Goal: Task Accomplishment & Management: Manage account settings

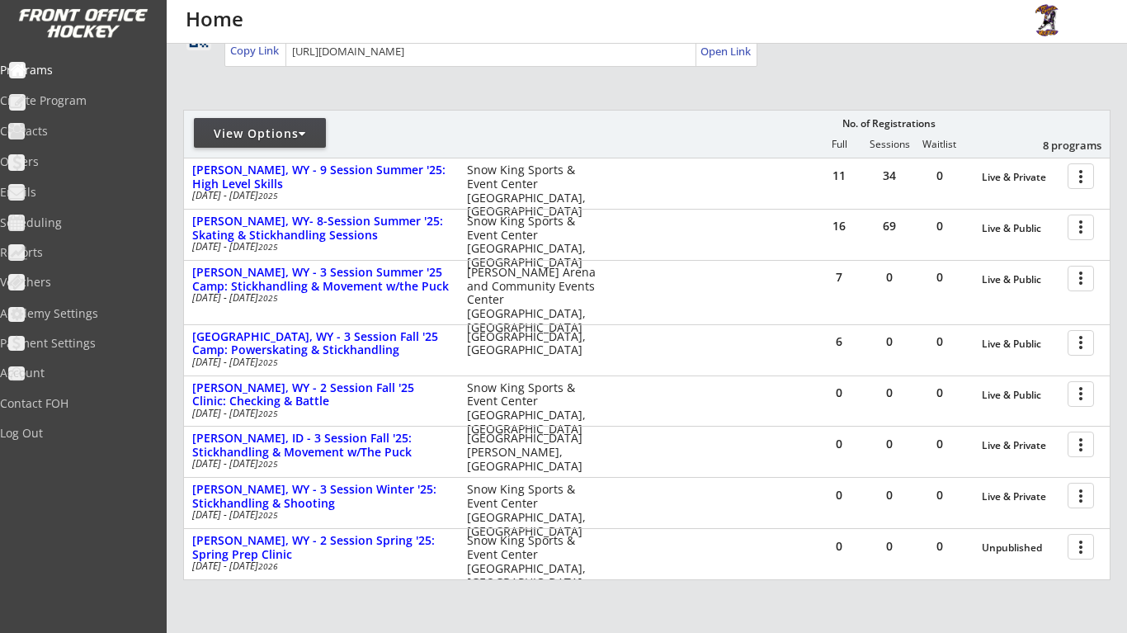
scroll to position [170, 0]
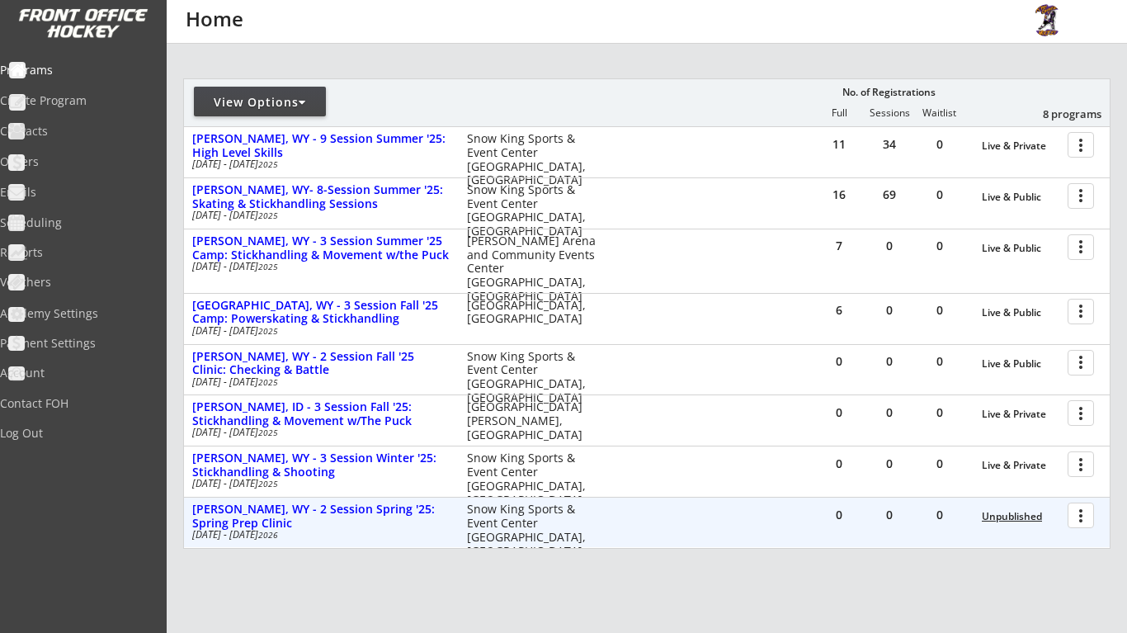
click at [1007, 517] on div "Unpublished" at bounding box center [1021, 517] width 78 height 12
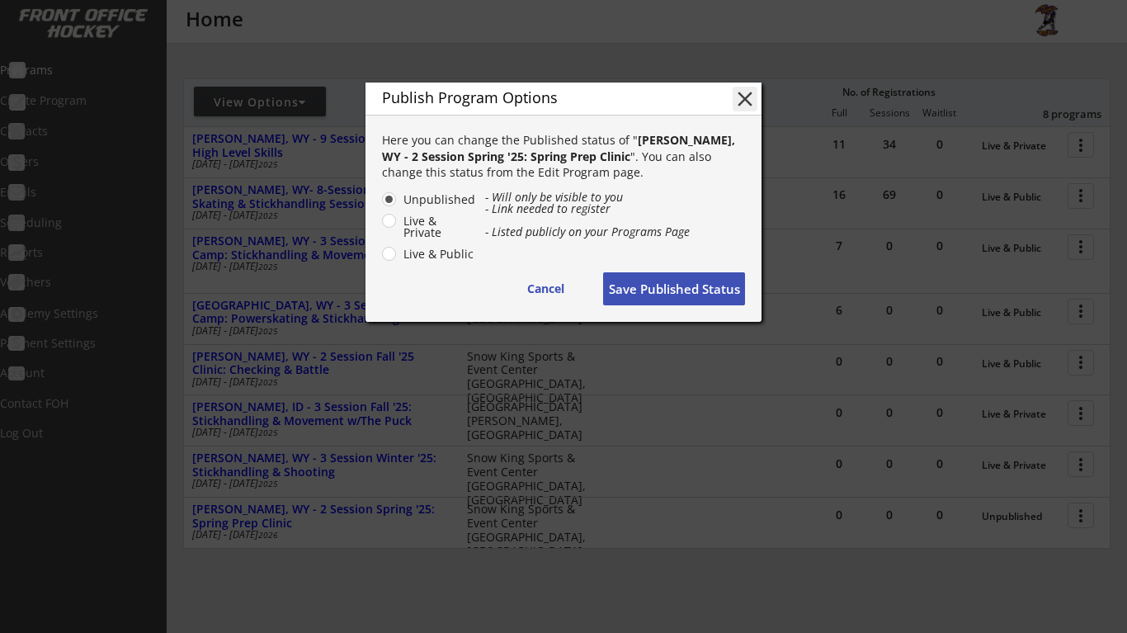
click at [399, 219] on label "Live & Private" at bounding box center [438, 226] width 78 height 23
click at [380, 205] on input "Live & Private" at bounding box center [375, 199] width 11 height 11
radio input "true"
click at [668, 298] on button "Save Published Status" at bounding box center [674, 288] width 142 height 33
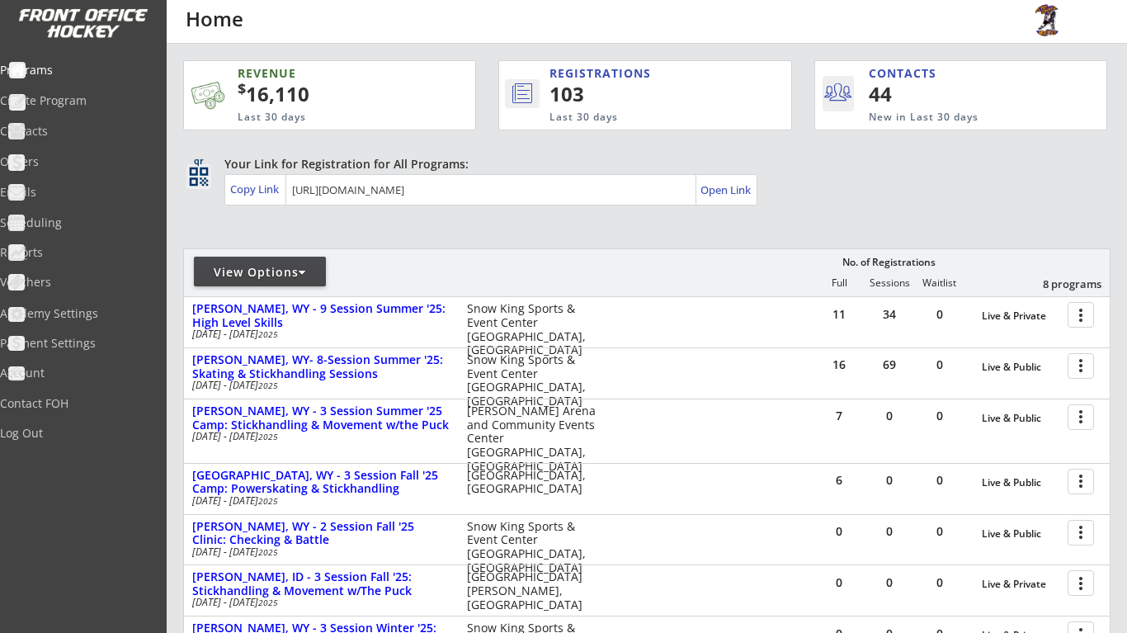
scroll to position [0, 0]
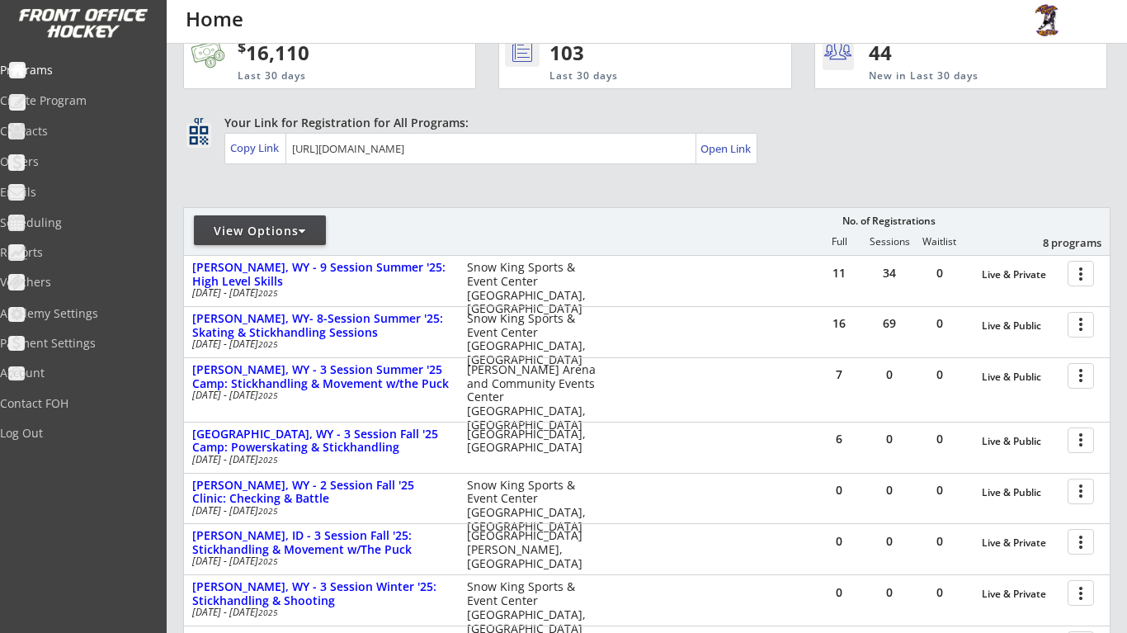
scroll to position [53, 0]
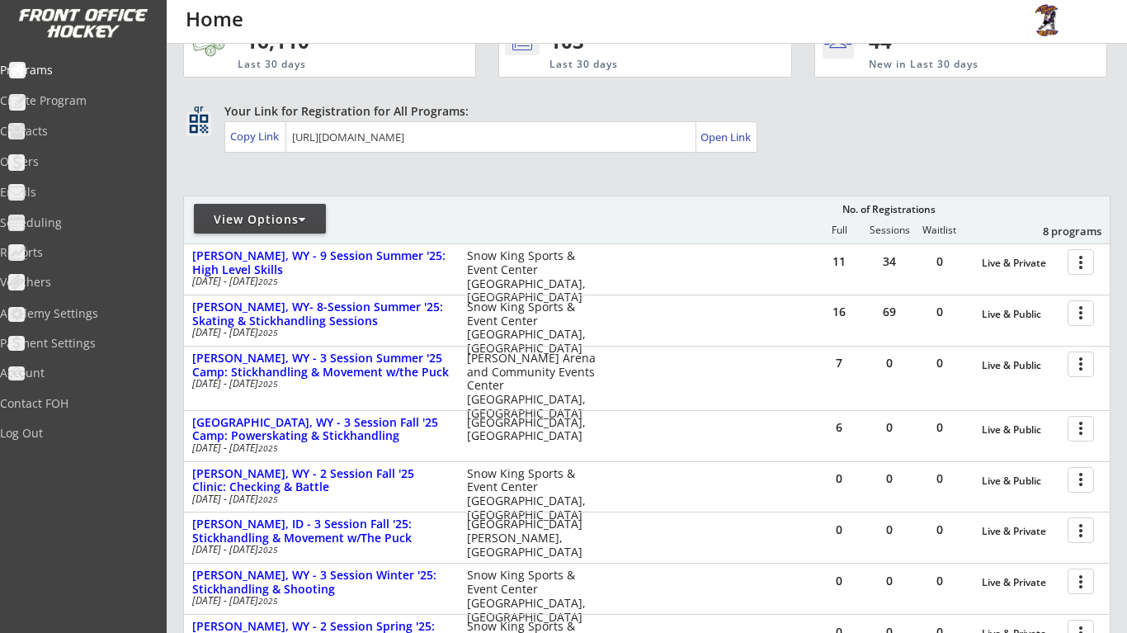
click at [317, 221] on div "View Options" at bounding box center [260, 219] width 132 height 17
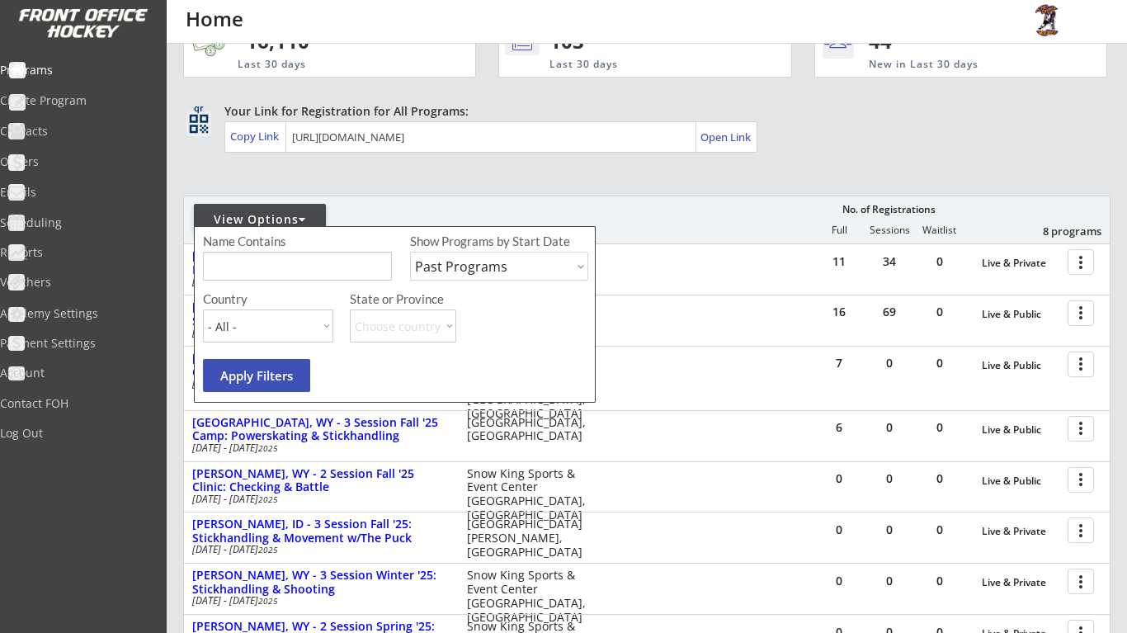
click at [283, 378] on button "Apply Filters" at bounding box center [256, 375] width 107 height 33
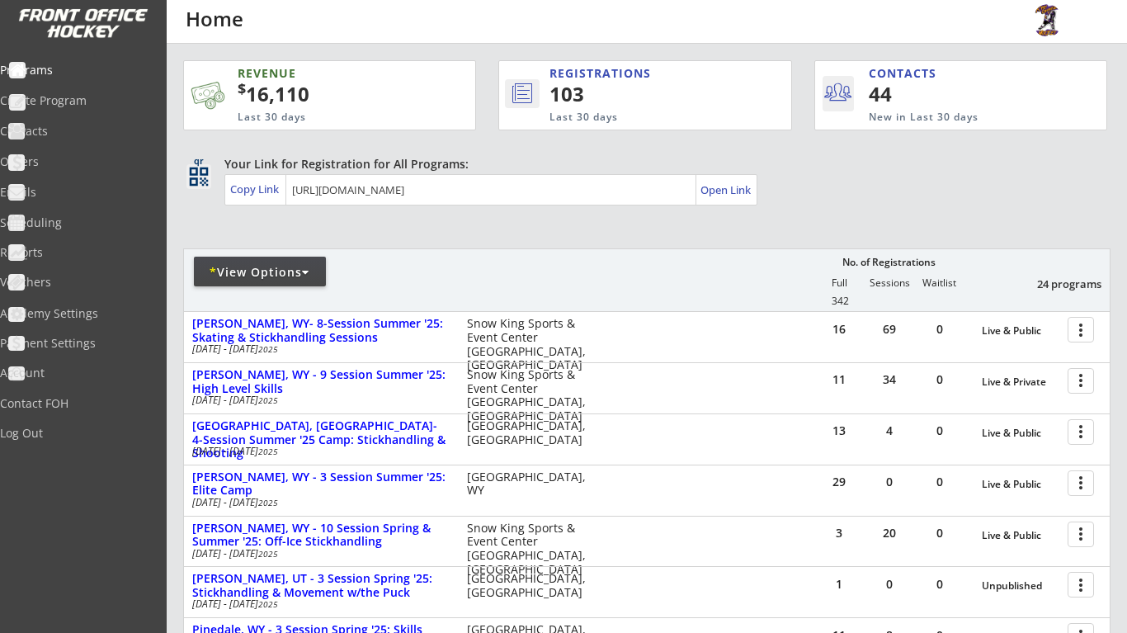
scroll to position [0, 0]
click at [84, 68] on div "Programs" at bounding box center [78, 70] width 149 height 12
click at [302, 283] on div "* View Options" at bounding box center [260, 272] width 132 height 30
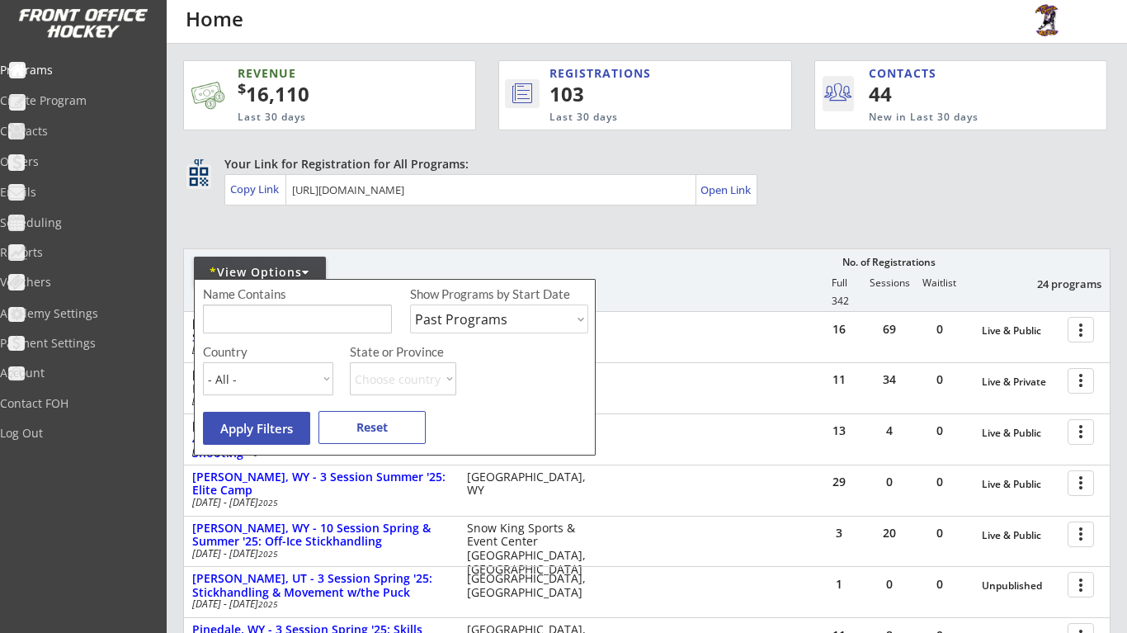
select select ""Upcoming Programs""
click at [290, 431] on button "Apply Filters" at bounding box center [256, 428] width 107 height 33
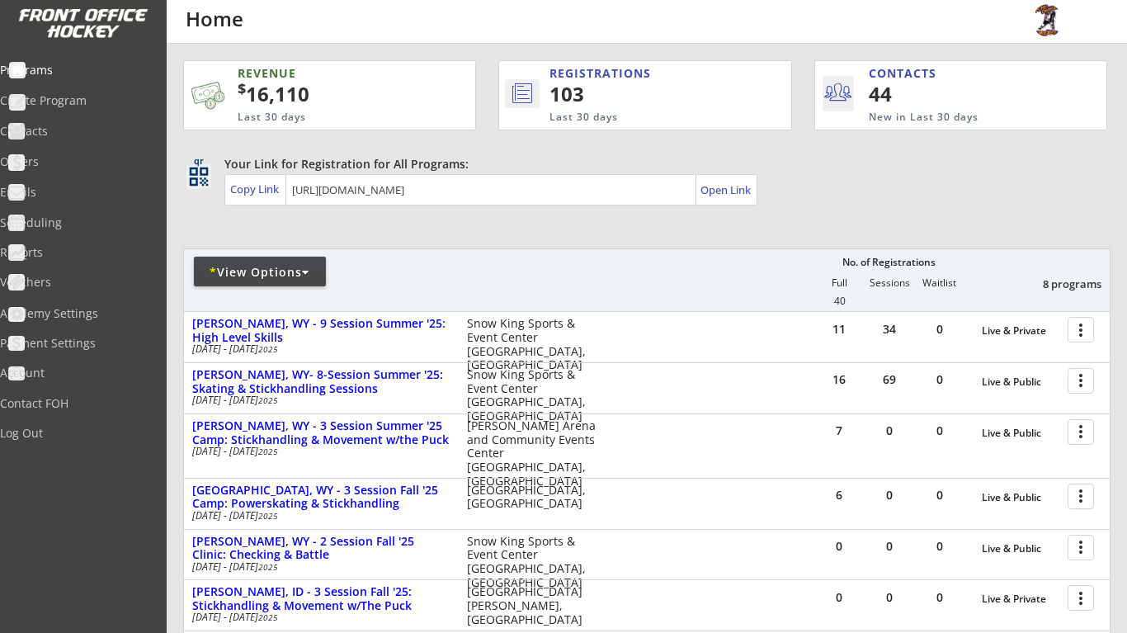
click at [674, 254] on div "* View Options No. of Registrations Full Sessions Waitlist 8 programs 40" at bounding box center [647, 279] width 928 height 63
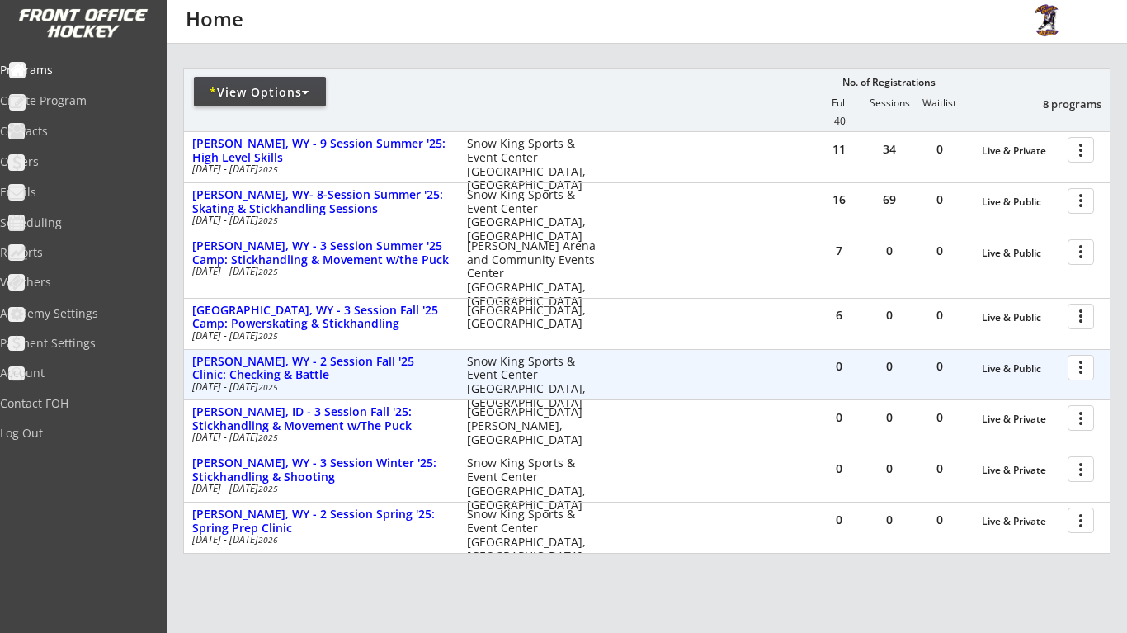
scroll to position [186, 0]
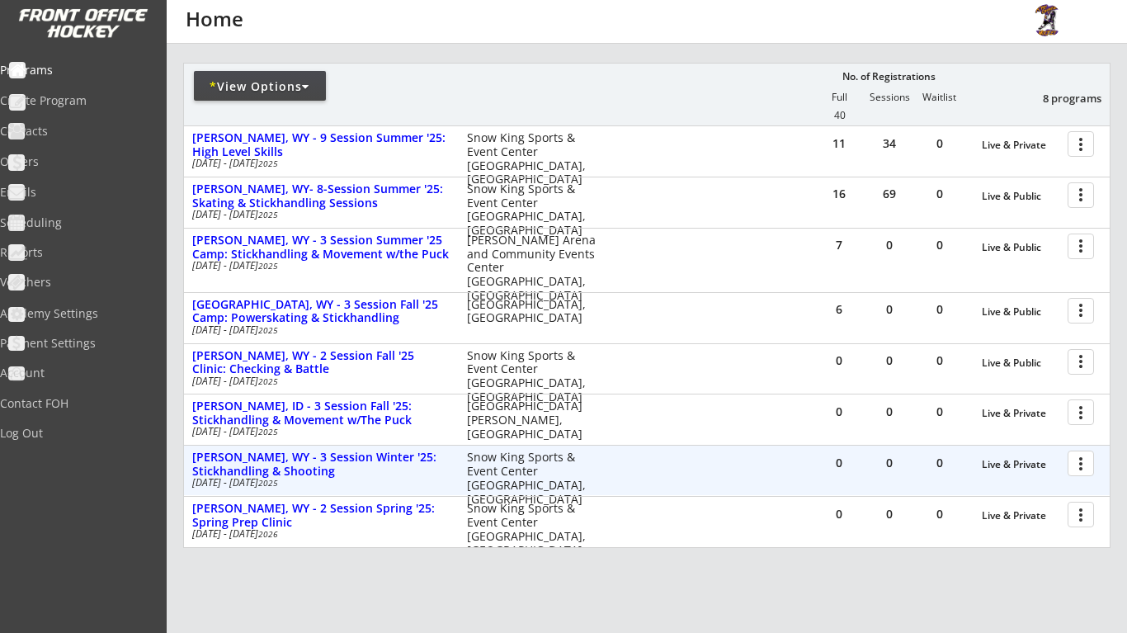
click at [1079, 456] on div at bounding box center [1083, 462] width 29 height 29
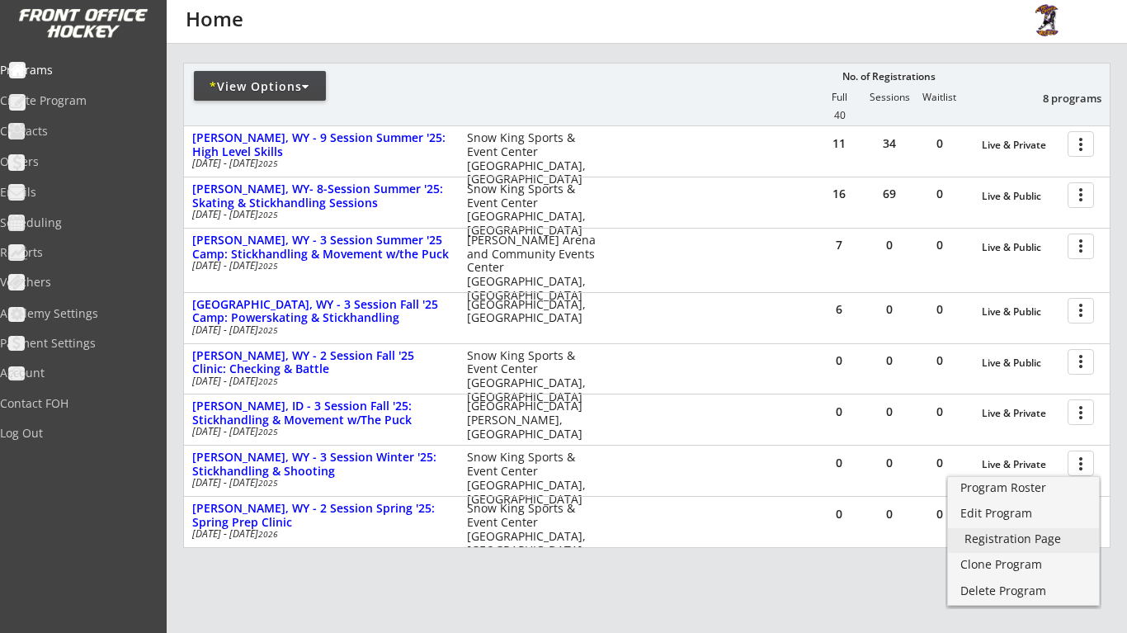
click at [1040, 536] on div "Registration Page" at bounding box center [1024, 539] width 118 height 12
click at [666, 601] on div "REVENUE $ 16,110 Last 30 days REGISTRATIONS 103 Last 30 days CONTACTS 44 New in…" at bounding box center [647, 289] width 928 height 862
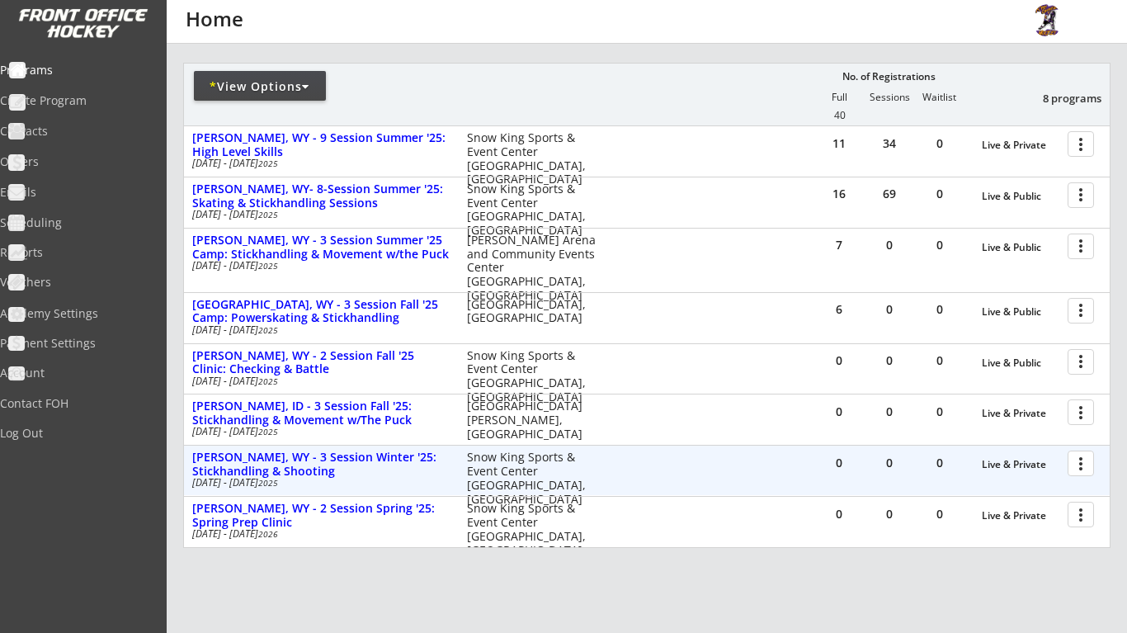
click at [1086, 465] on div at bounding box center [1083, 462] width 29 height 29
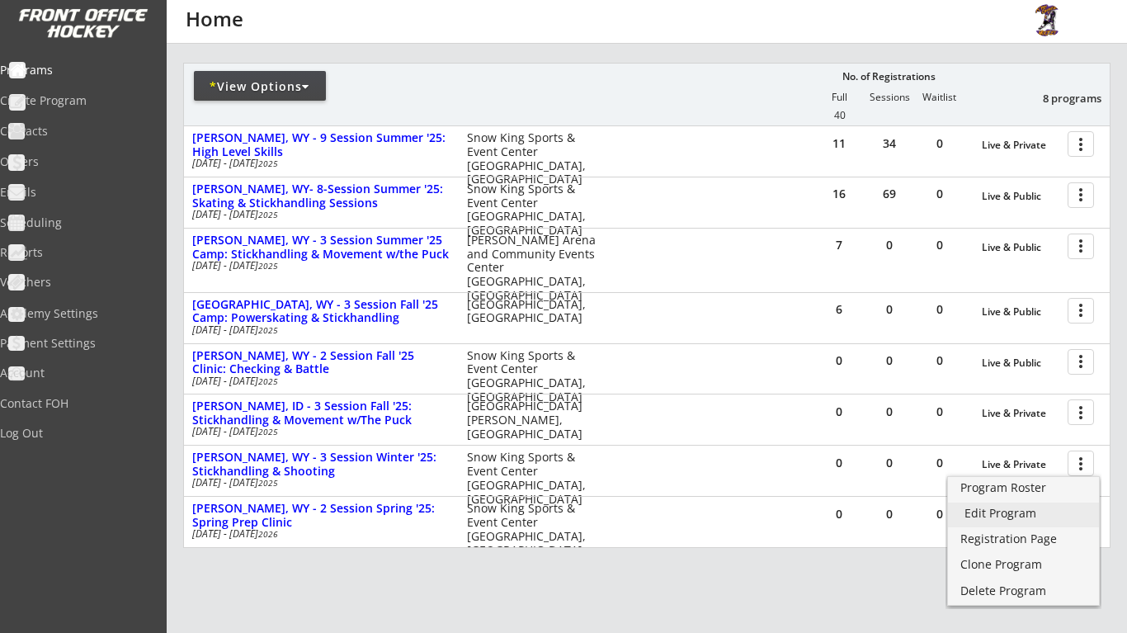
click at [1036, 511] on div "Edit Program" at bounding box center [1024, 514] width 118 height 12
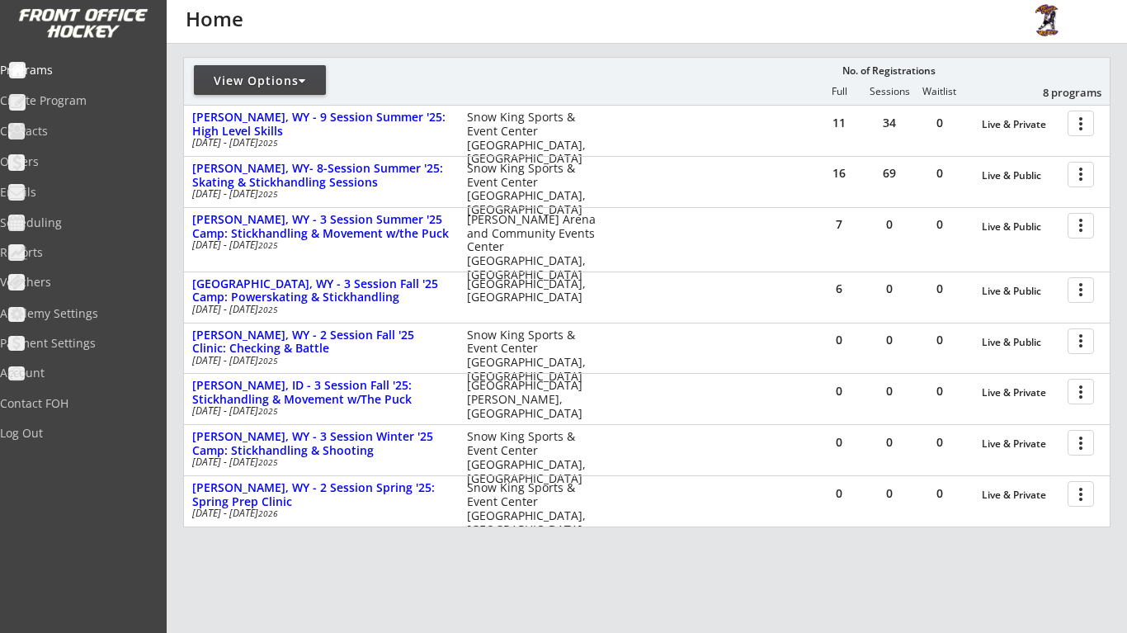
scroll to position [194, 0]
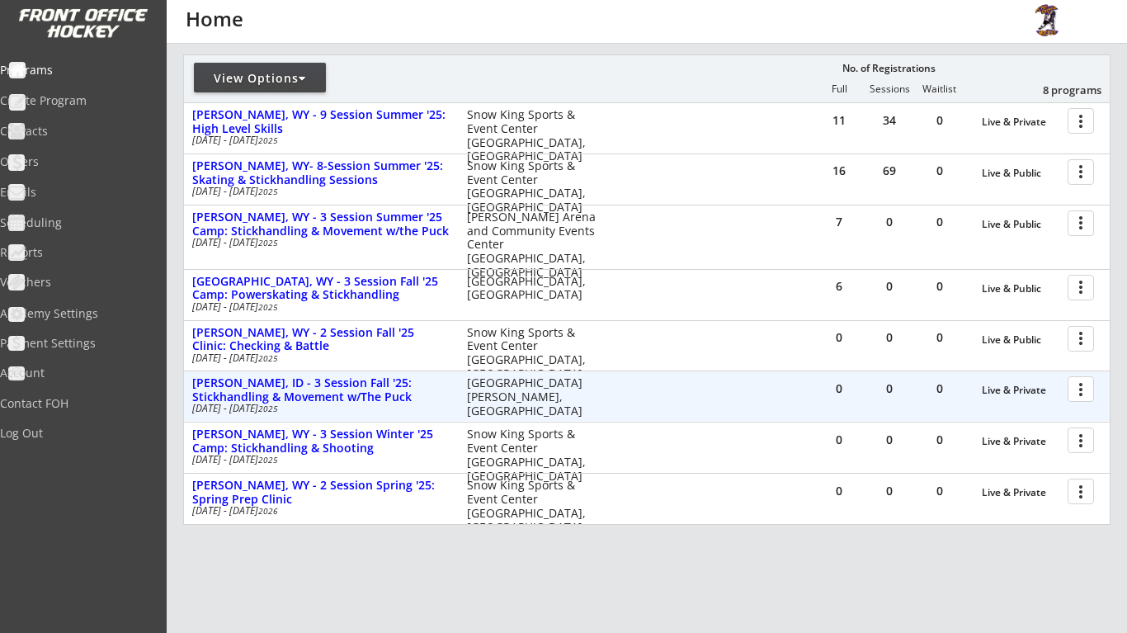
click at [1087, 385] on div at bounding box center [1083, 388] width 29 height 29
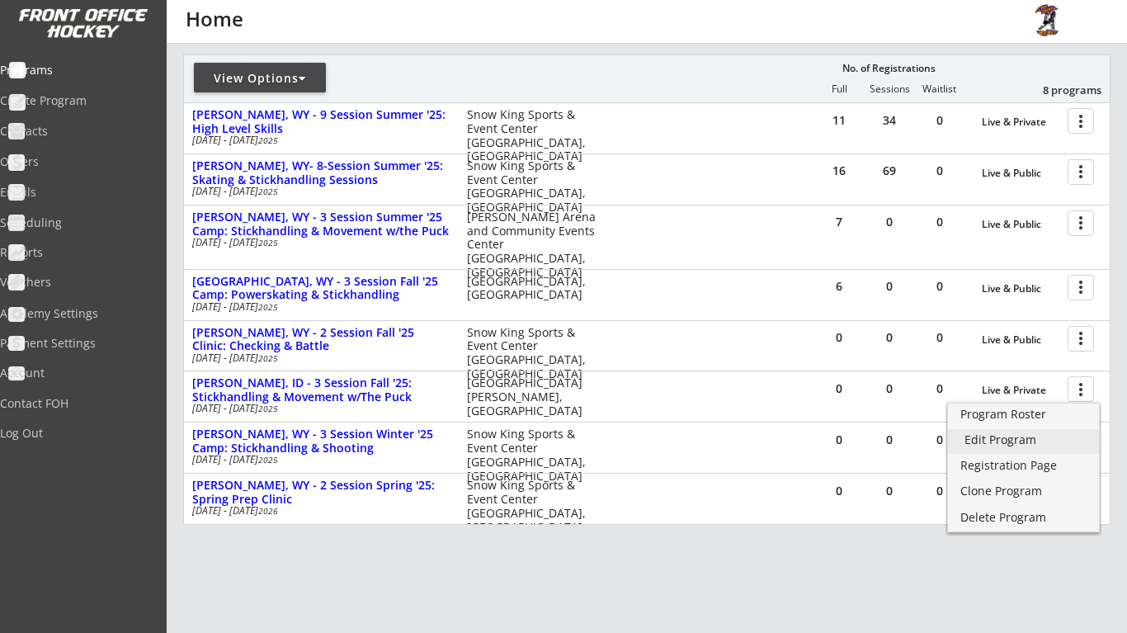
click at [1024, 439] on div "Edit Program" at bounding box center [1024, 440] width 118 height 12
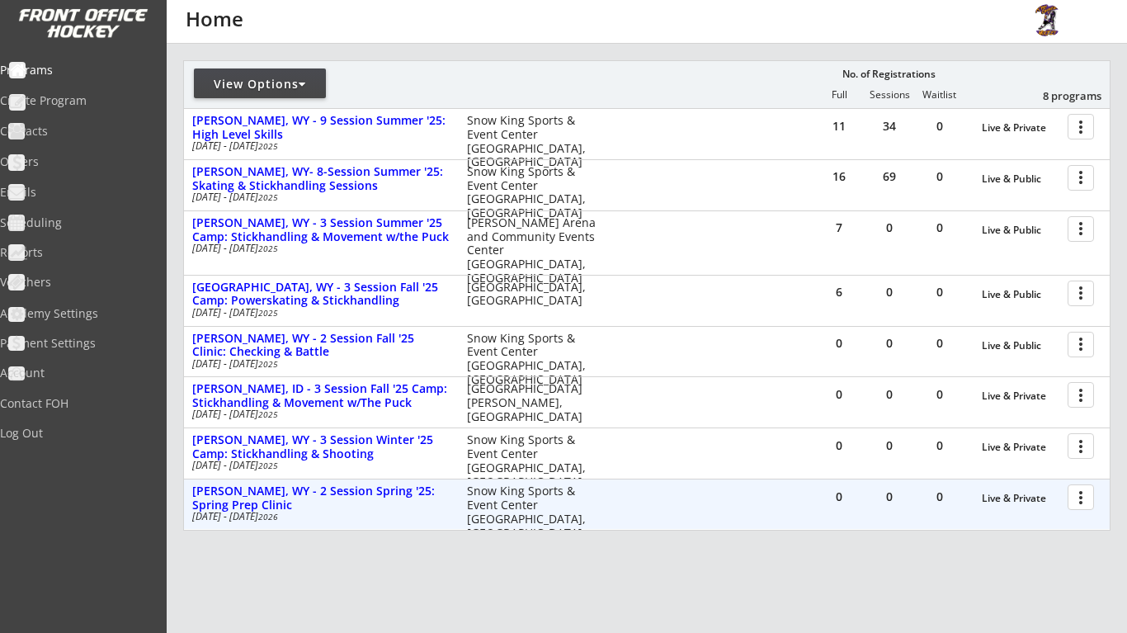
scroll to position [196, 0]
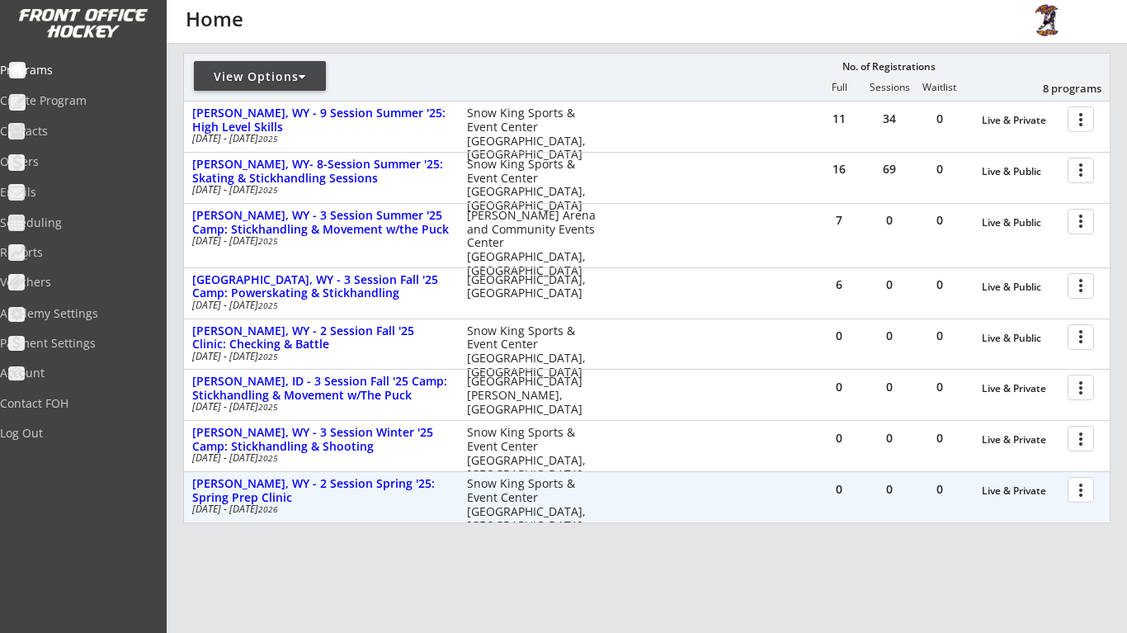
click at [1077, 486] on div at bounding box center [1083, 489] width 29 height 29
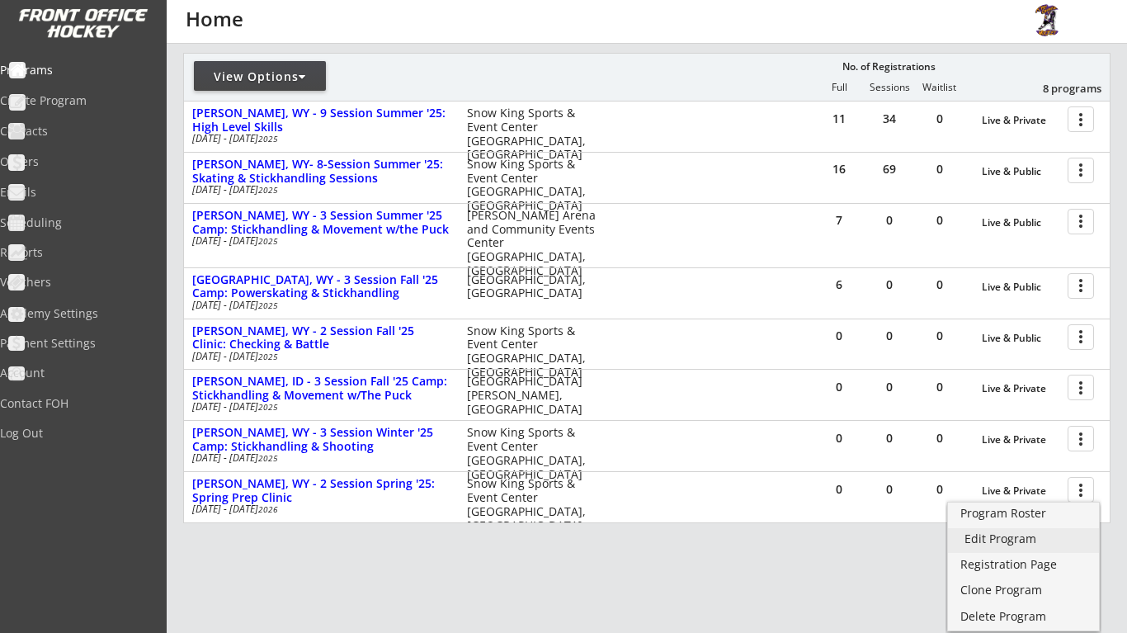
click at [1043, 543] on div "Edit Program" at bounding box center [1024, 539] width 118 height 12
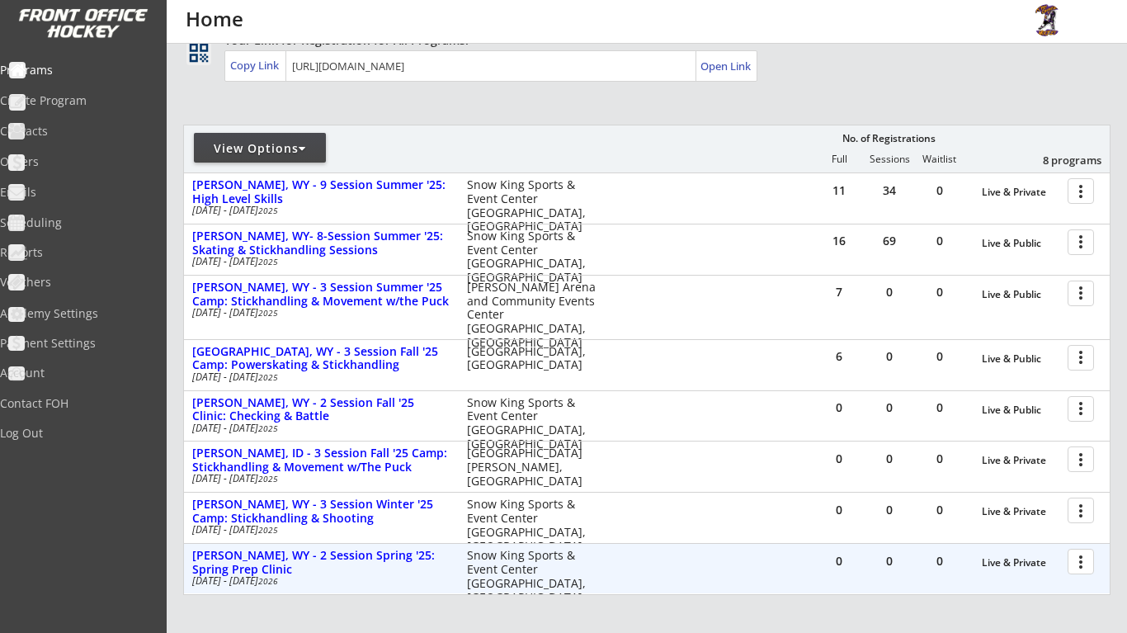
scroll to position [127, 0]
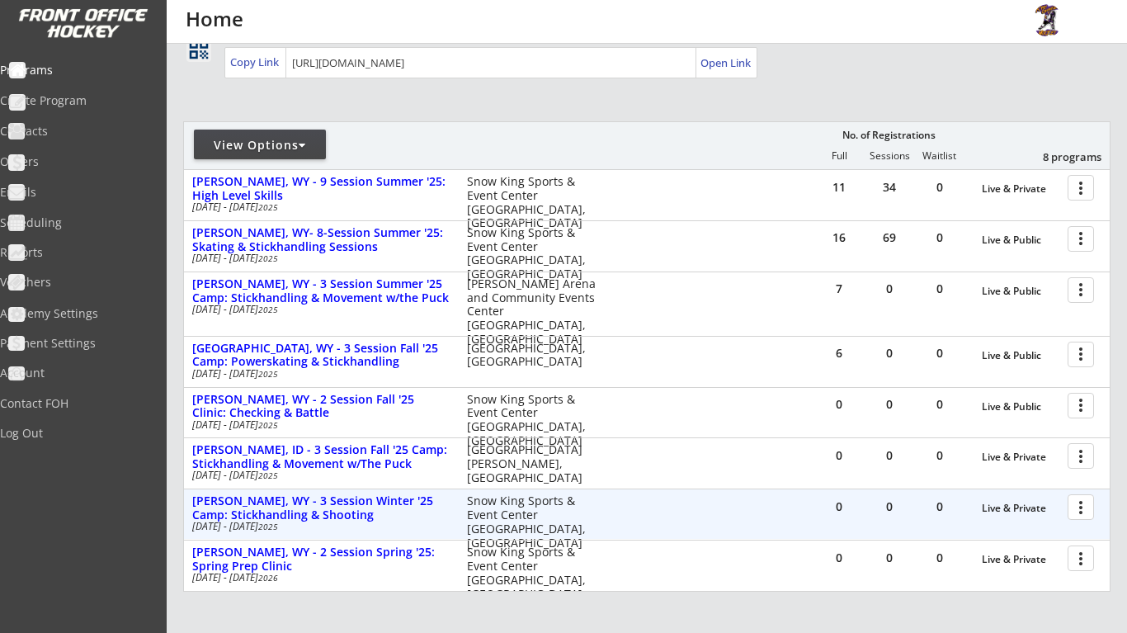
click at [1084, 505] on div at bounding box center [1083, 506] width 29 height 29
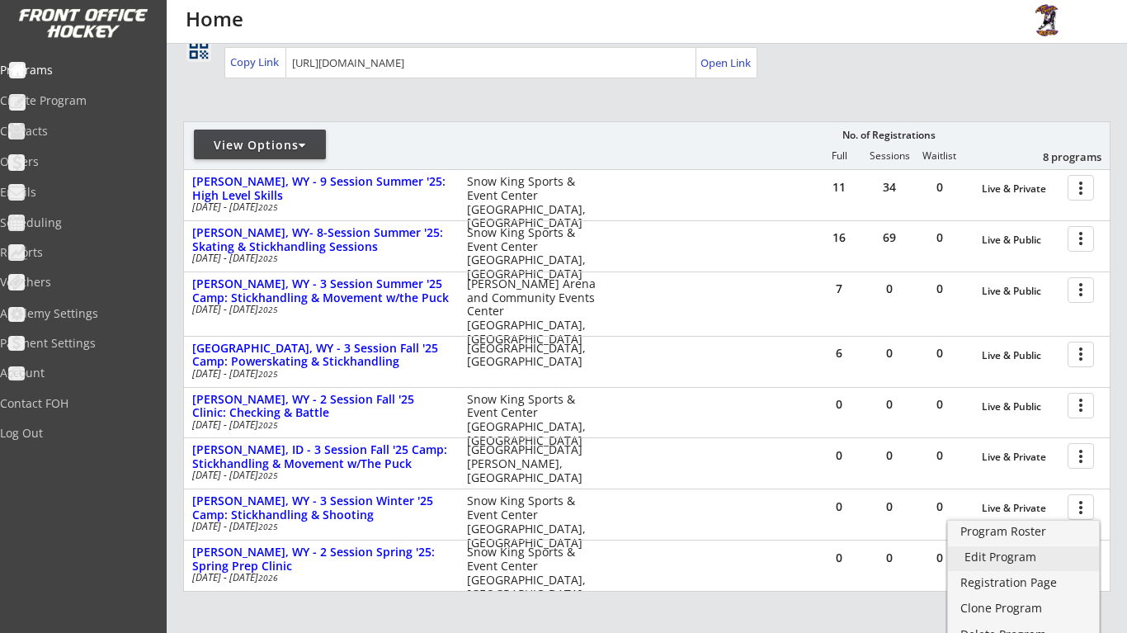
click at [1034, 552] on div "Edit Program" at bounding box center [1024, 557] width 118 height 12
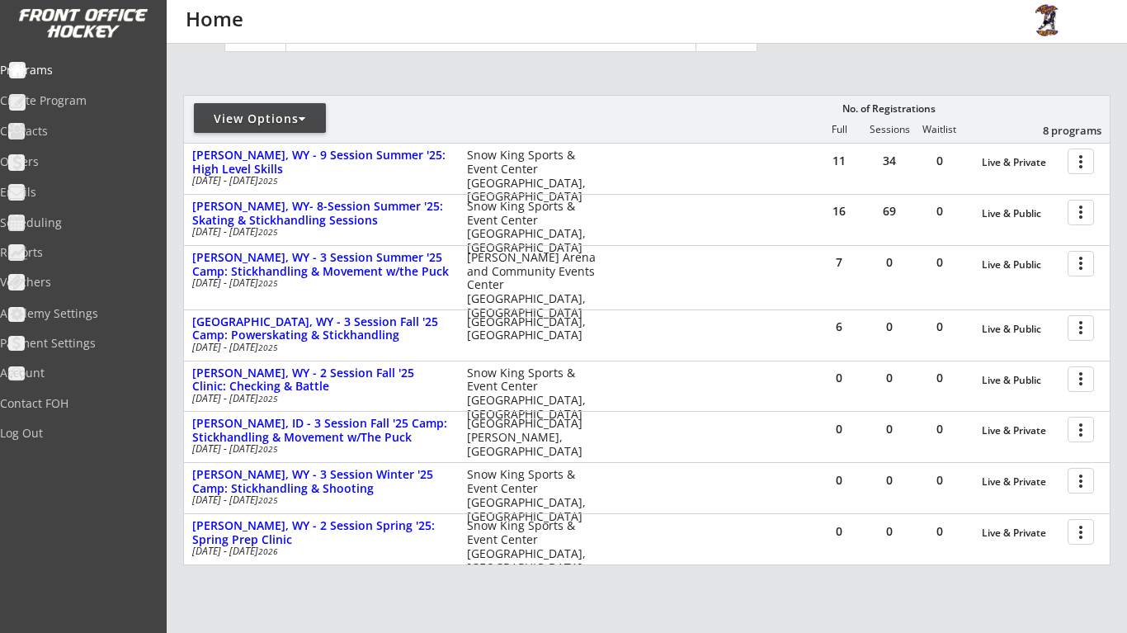
scroll to position [156, 0]
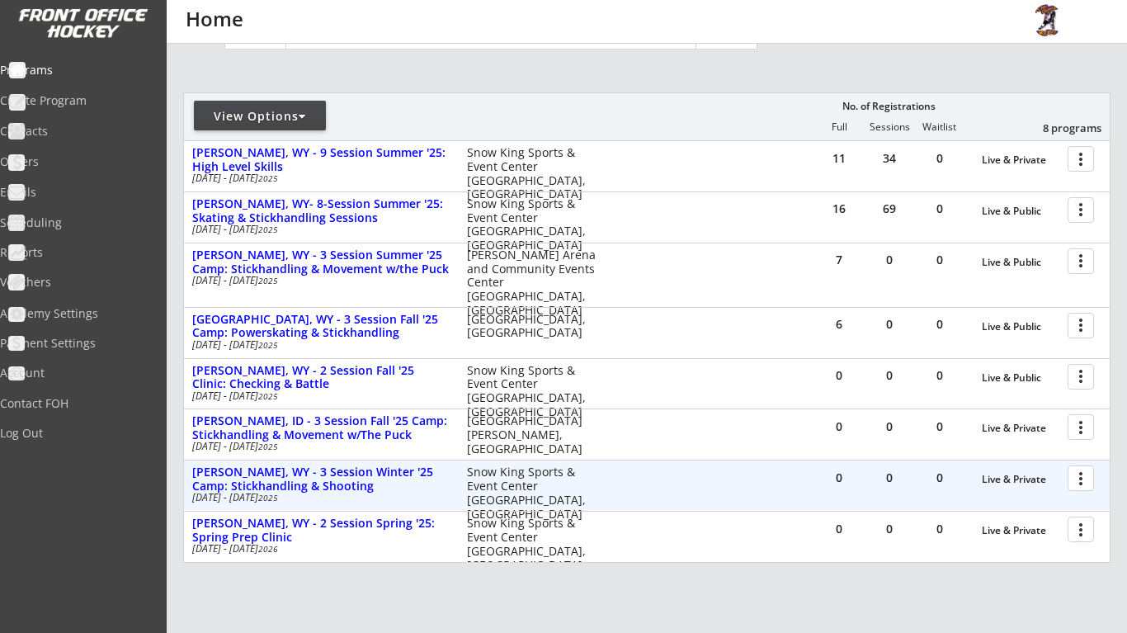
click at [1079, 467] on div at bounding box center [1083, 477] width 29 height 29
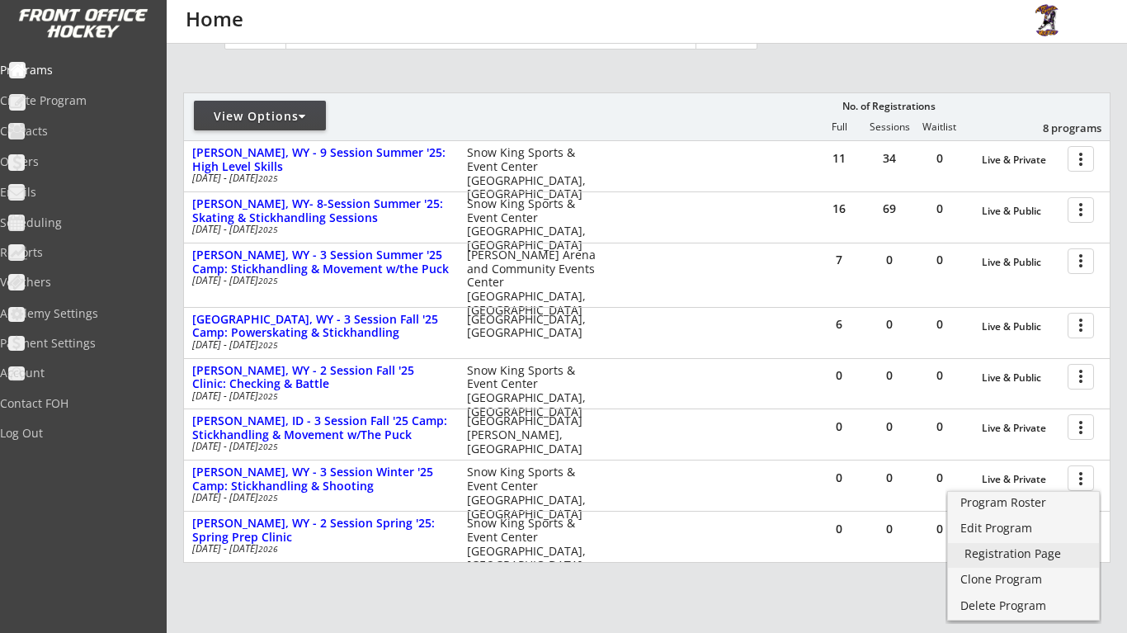
click at [1042, 550] on div "Registration Page" at bounding box center [1024, 554] width 118 height 12
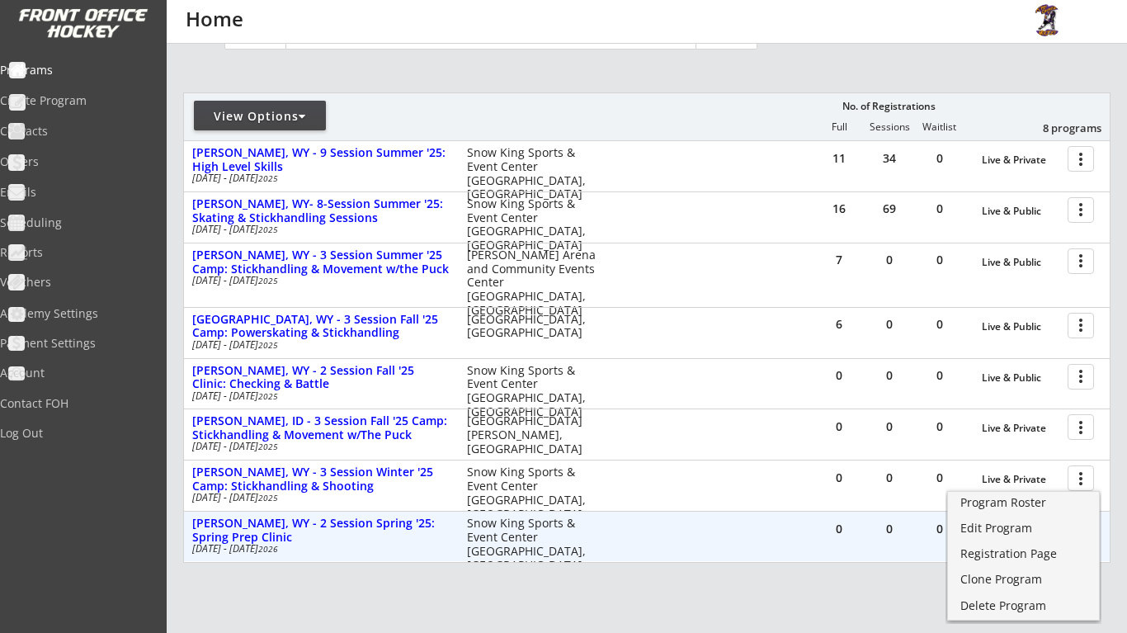
click at [834, 585] on div "REVENUE $ 16,110 Last 30 days REGISTRATIONS 103 Last 30 days CONTACTS 44 New in…" at bounding box center [647, 312] width 928 height 848
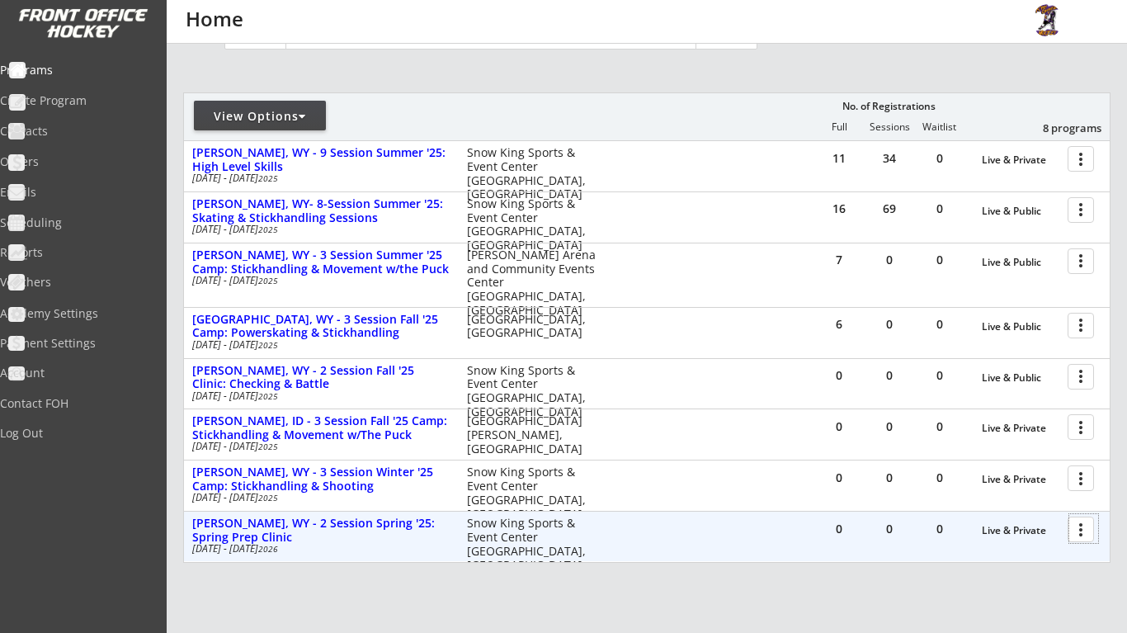
click at [1084, 530] on div at bounding box center [1083, 528] width 29 height 29
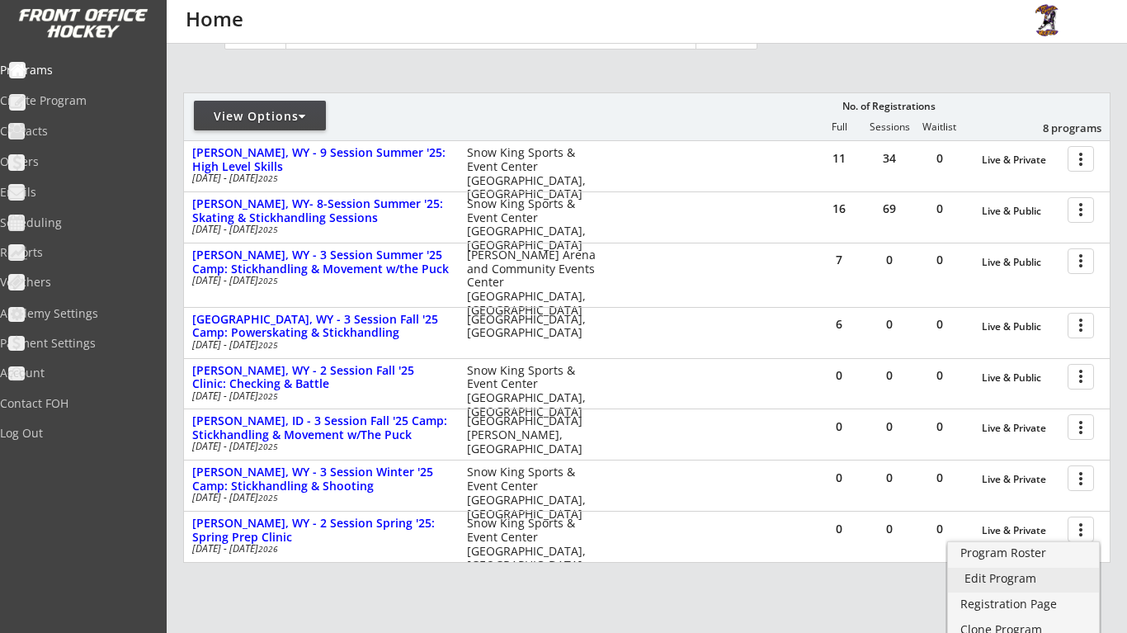
click at [1027, 569] on link "Edit Program" at bounding box center [1023, 580] width 151 height 25
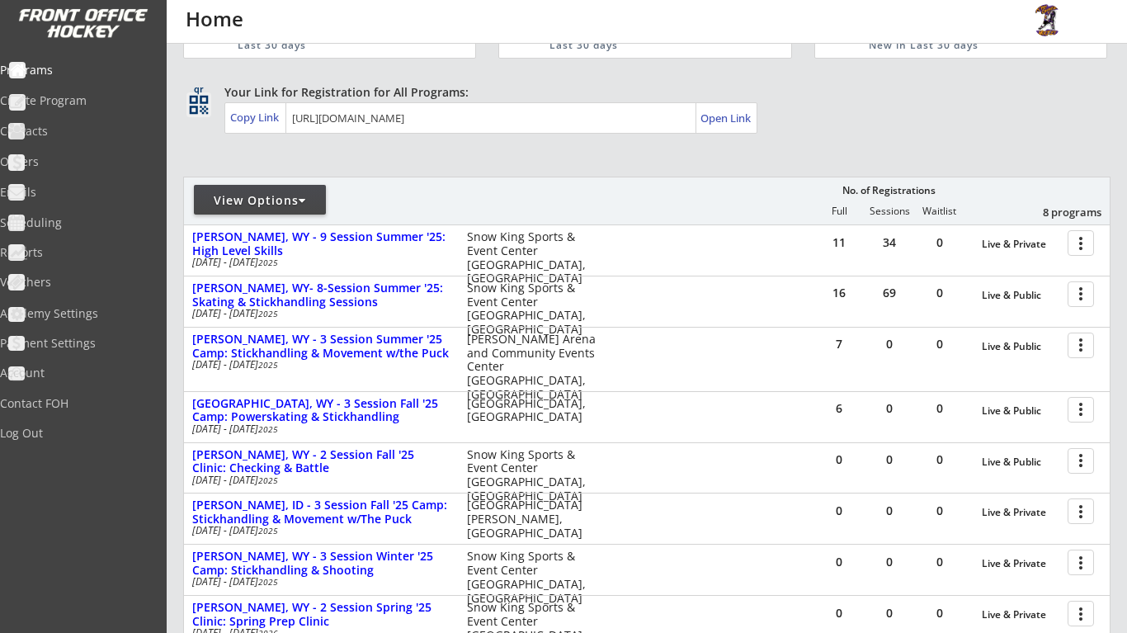
scroll to position [96, 0]
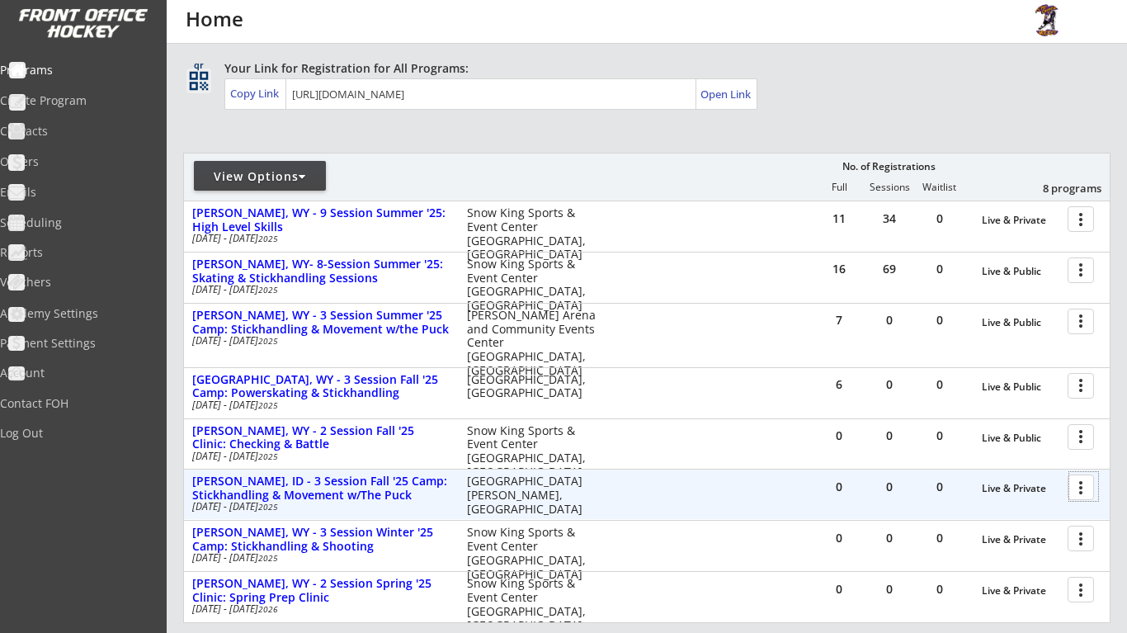
click at [1074, 485] on div at bounding box center [1083, 486] width 29 height 29
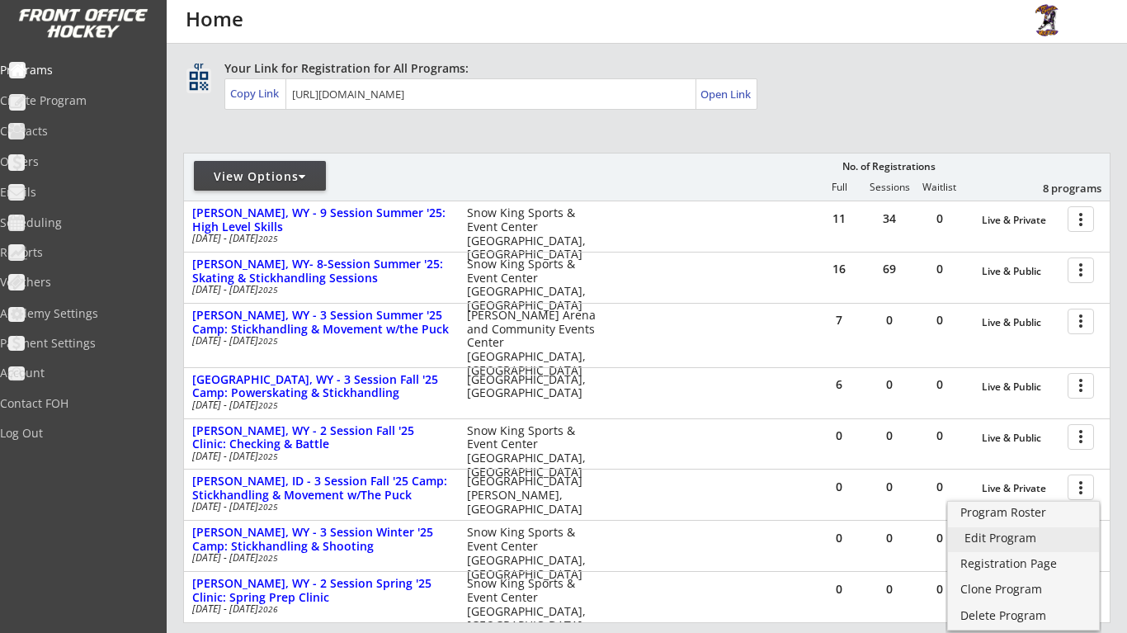
click at [1032, 541] on div "Edit Program" at bounding box center [1024, 538] width 118 height 12
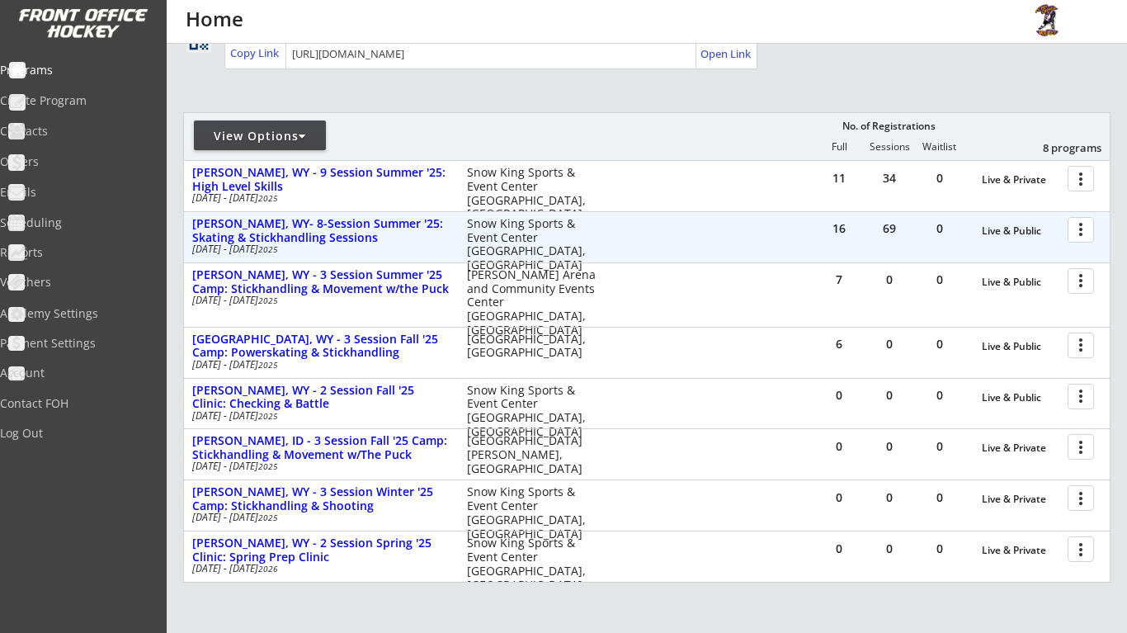
scroll to position [245, 0]
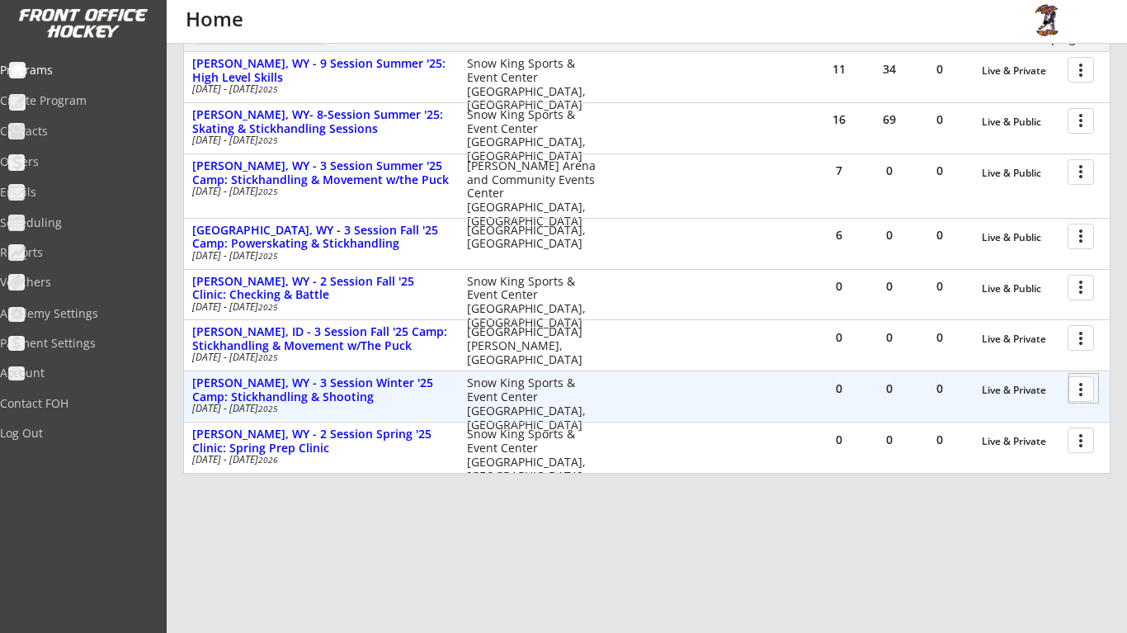
click at [1078, 375] on div at bounding box center [1083, 388] width 29 height 29
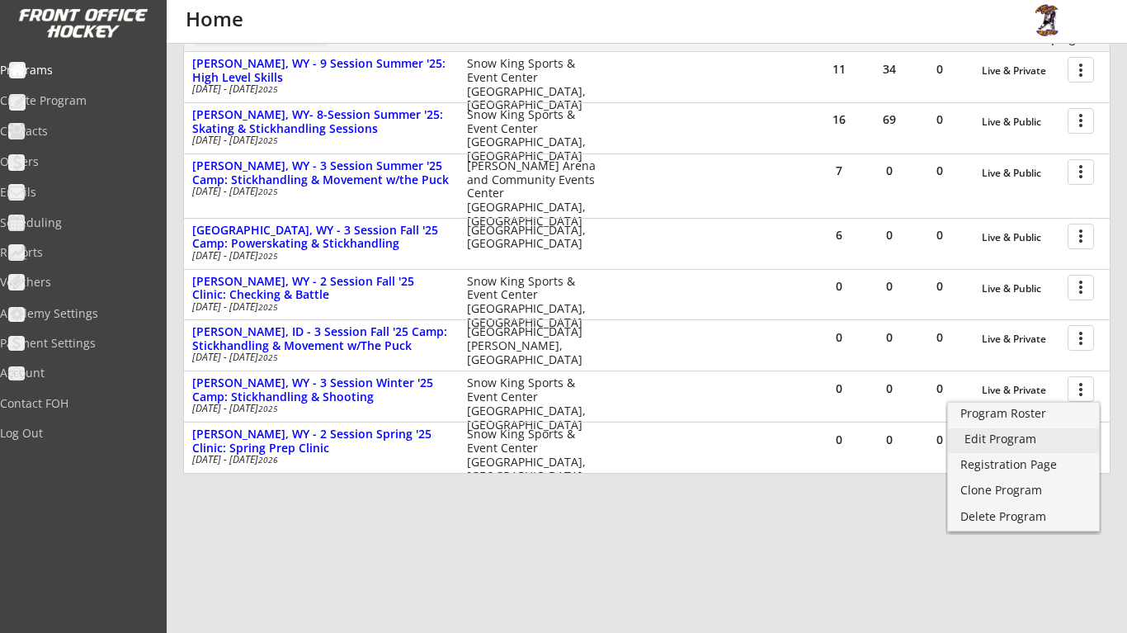
click at [1032, 443] on div "Edit Program" at bounding box center [1024, 439] width 118 height 12
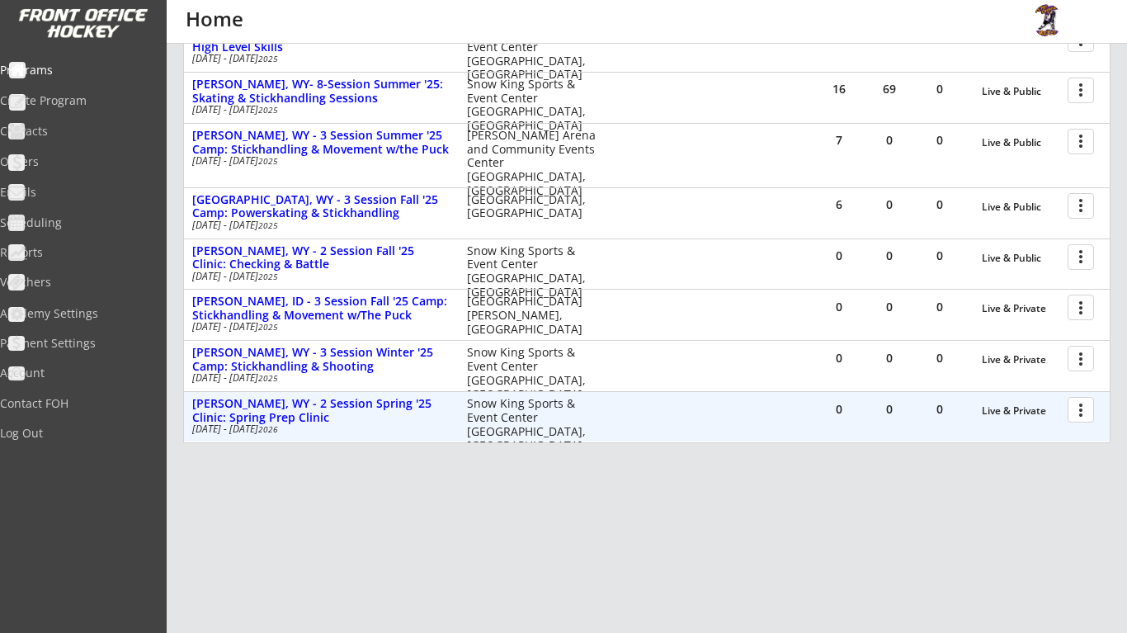
scroll to position [276, 0]
click at [1072, 404] on div at bounding box center [1083, 408] width 29 height 29
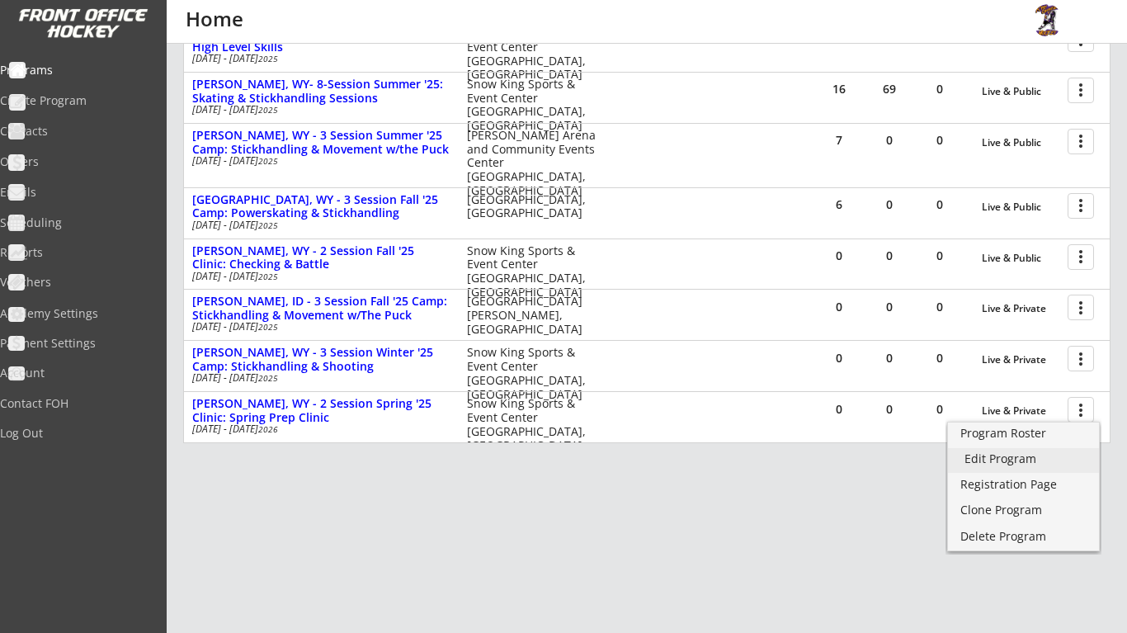
click at [1033, 462] on div "Edit Program" at bounding box center [1024, 459] width 118 height 12
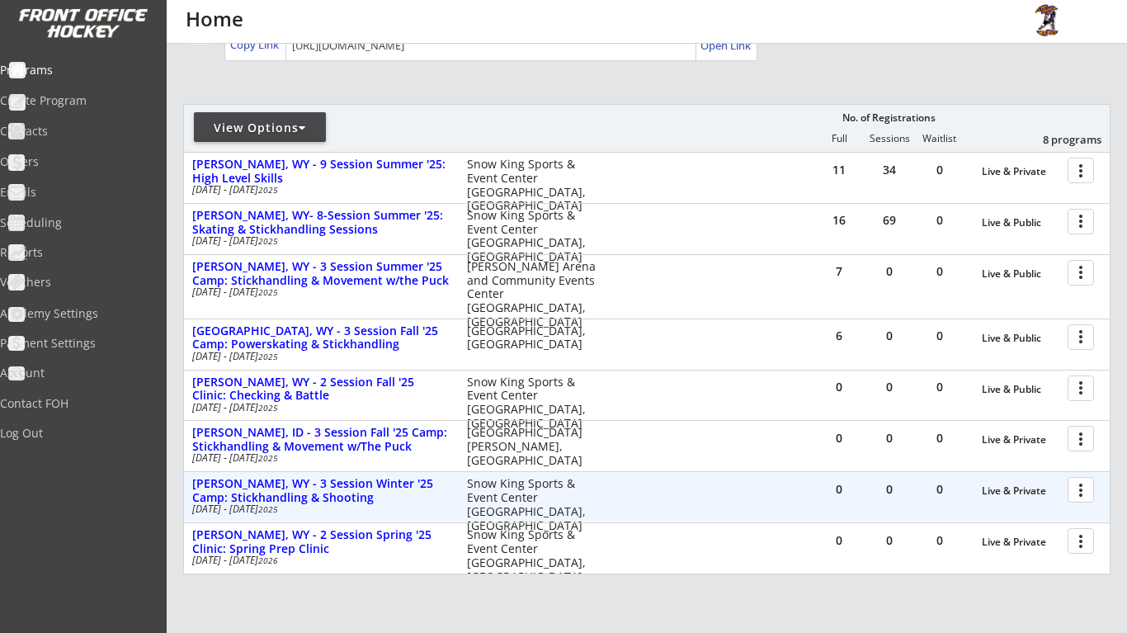
scroll to position [150, 0]
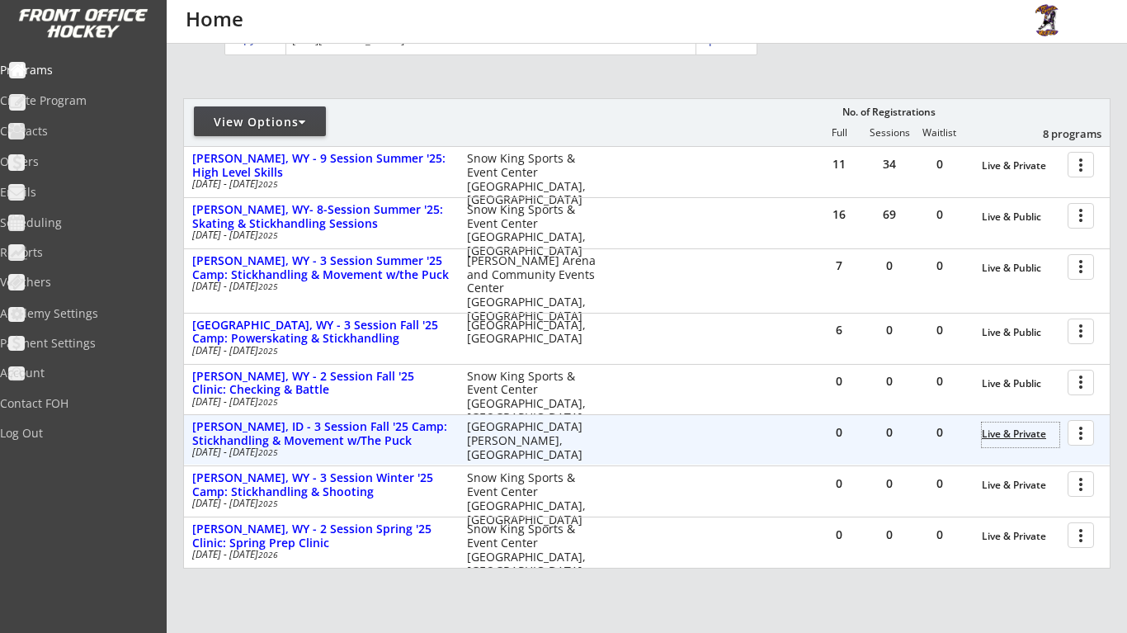
click at [1040, 437] on div "Live & Private" at bounding box center [1021, 434] width 78 height 12
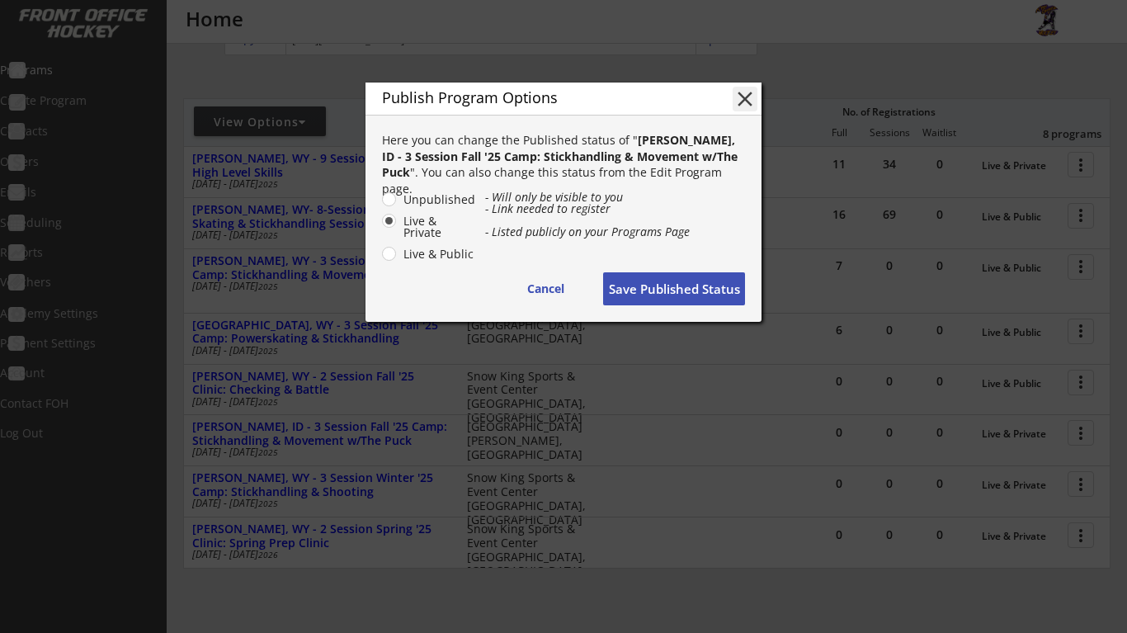
click at [399, 254] on label "Live & Public" at bounding box center [438, 254] width 78 height 12
click at [380, 205] on input "Live & Public" at bounding box center [375, 199] width 11 height 11
radio input "true"
click at [399, 227] on label "Live & Private" at bounding box center [438, 226] width 78 height 23
click at [380, 205] on input "Live & Private" at bounding box center [375, 199] width 11 height 11
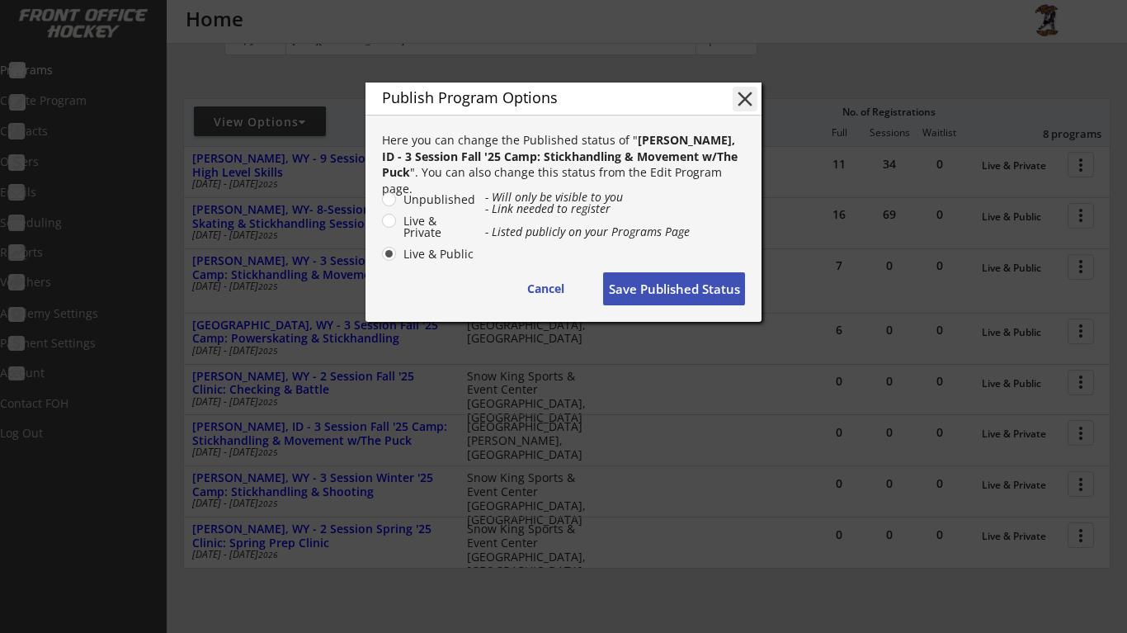
radio input "true"
click at [649, 294] on button "Save Published Status" at bounding box center [674, 288] width 142 height 33
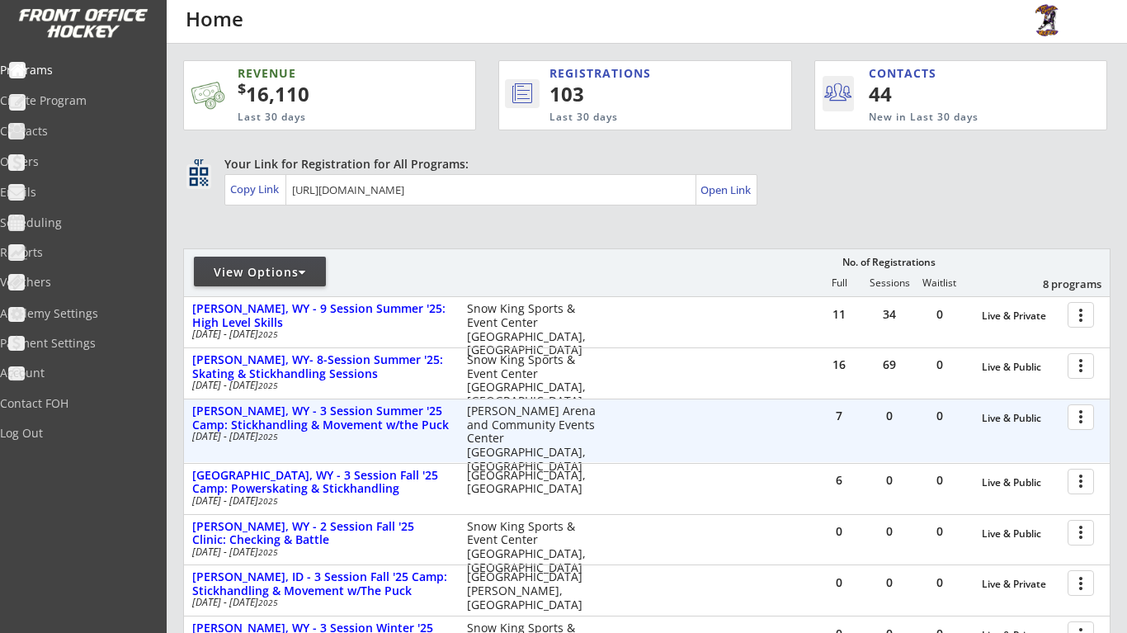
scroll to position [67, 0]
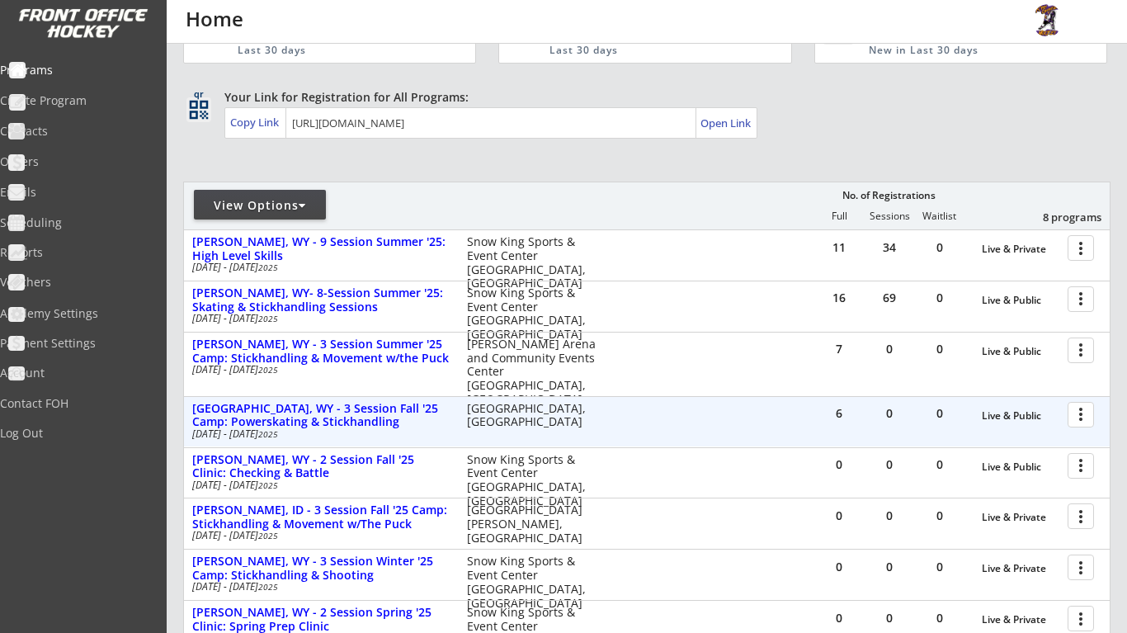
click at [1080, 413] on div at bounding box center [1083, 413] width 29 height 29
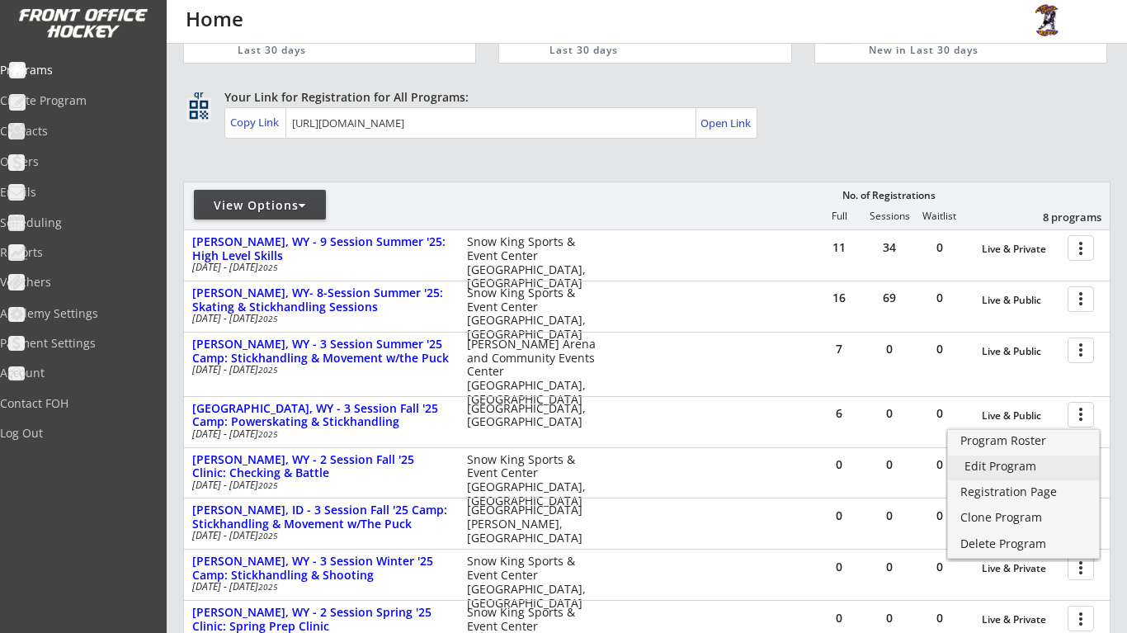
click at [1028, 462] on div "Edit Program" at bounding box center [1024, 466] width 118 height 12
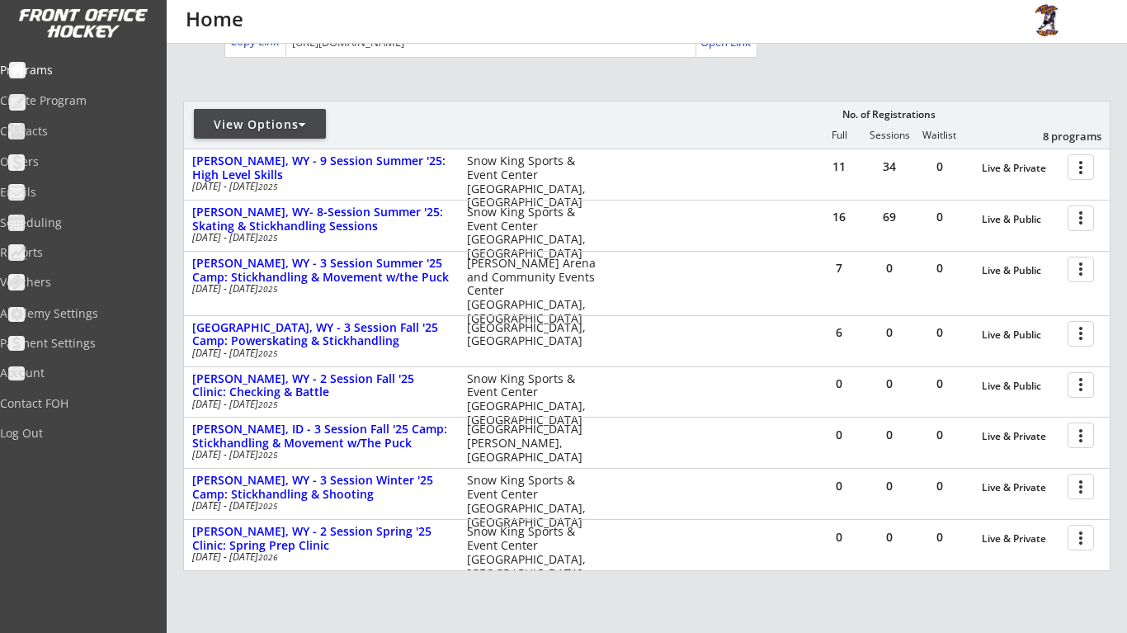
scroll to position [152, 0]
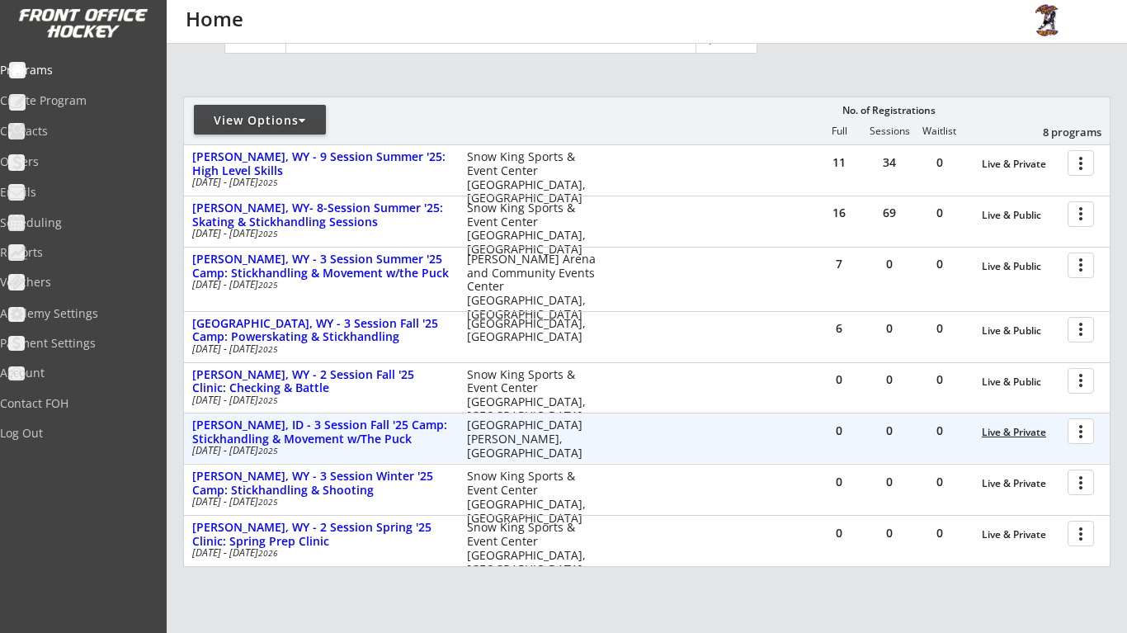
click at [1021, 432] on div "Live & Private" at bounding box center [1021, 433] width 78 height 12
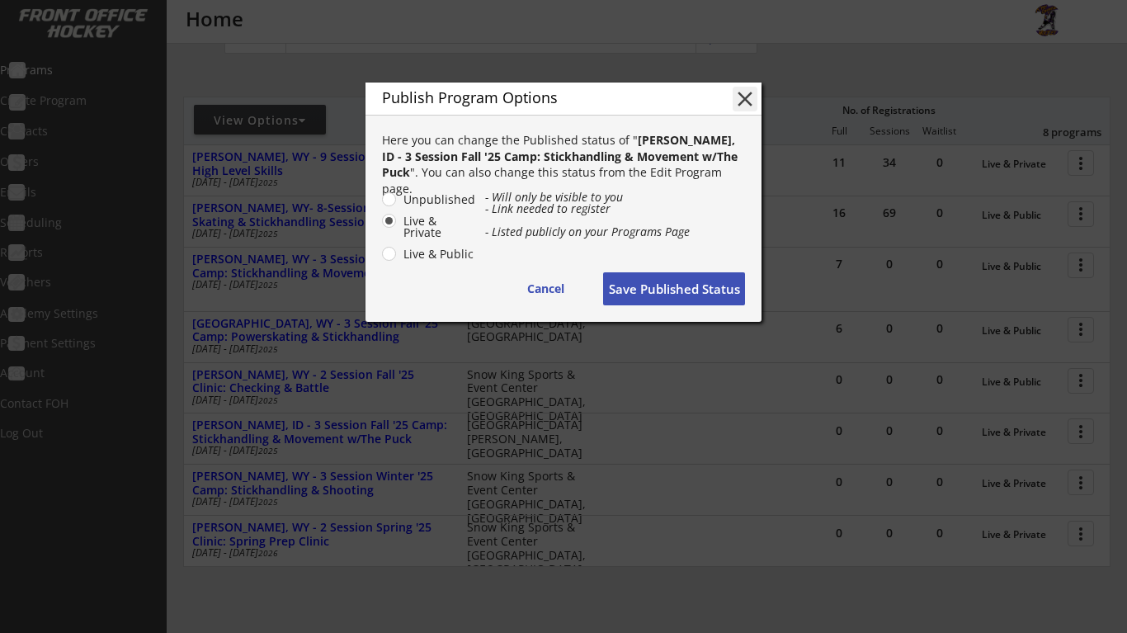
click at [399, 258] on label "Live & Public" at bounding box center [438, 254] width 78 height 12
click at [380, 205] on input "Live & Public" at bounding box center [375, 199] width 11 height 11
radio input "true"
click at [679, 280] on button "Save Published Status" at bounding box center [674, 288] width 142 height 33
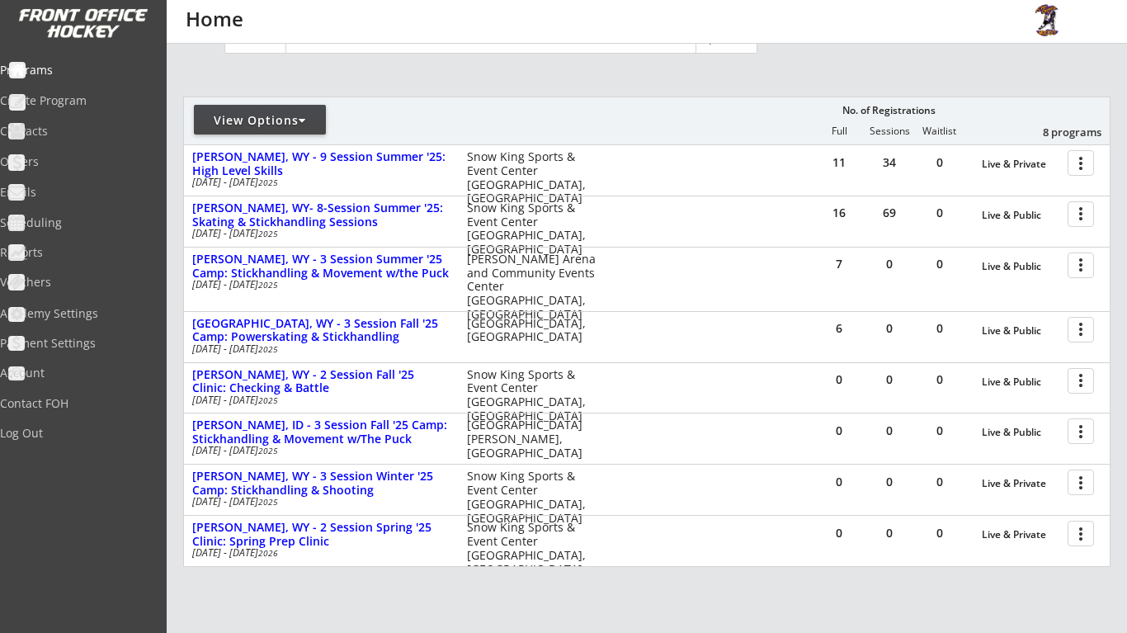
click at [316, 128] on div "View Options" at bounding box center [260, 120] width 132 height 30
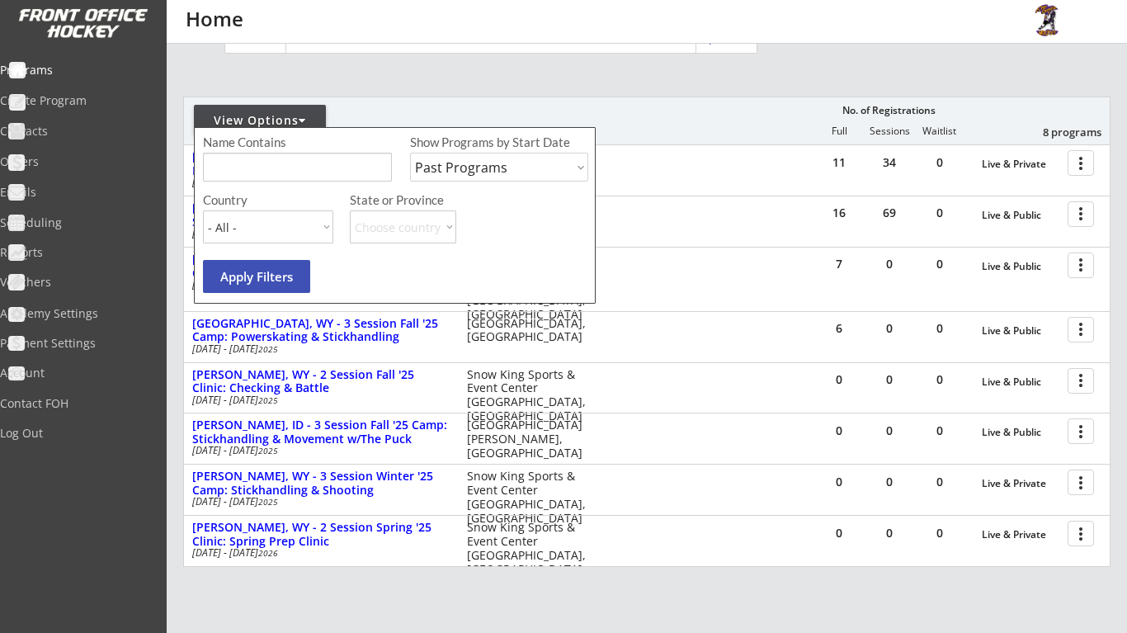
click at [243, 271] on button "Apply Filters" at bounding box center [256, 276] width 107 height 33
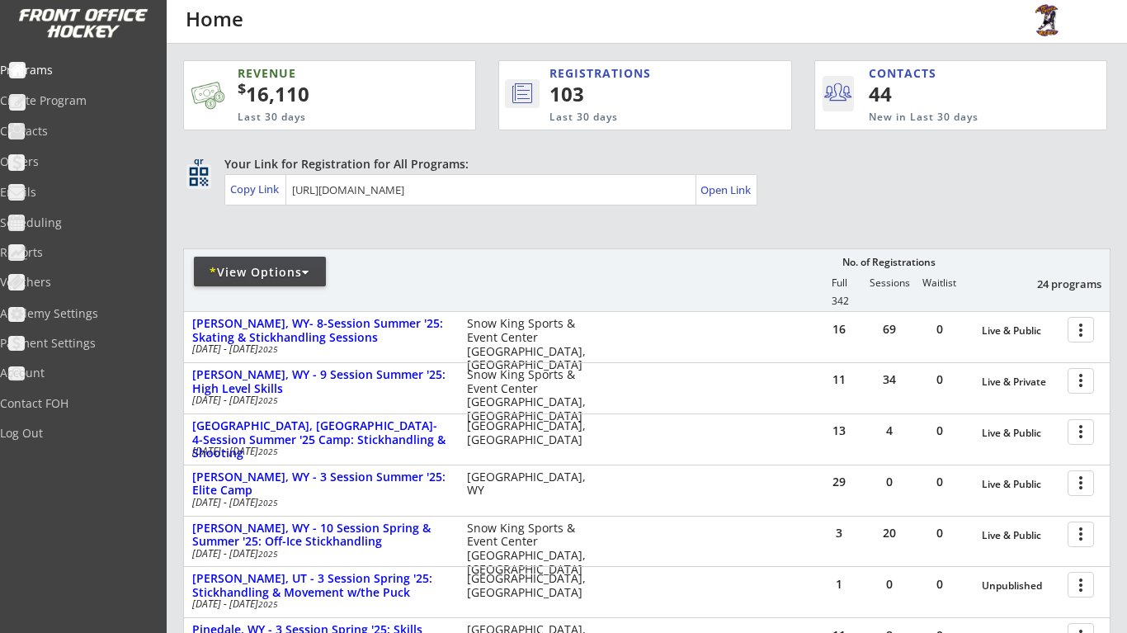
scroll to position [0, 0]
click at [92, 66] on div "Programs" at bounding box center [78, 70] width 149 height 12
click at [300, 284] on div "* View Options" at bounding box center [260, 272] width 132 height 30
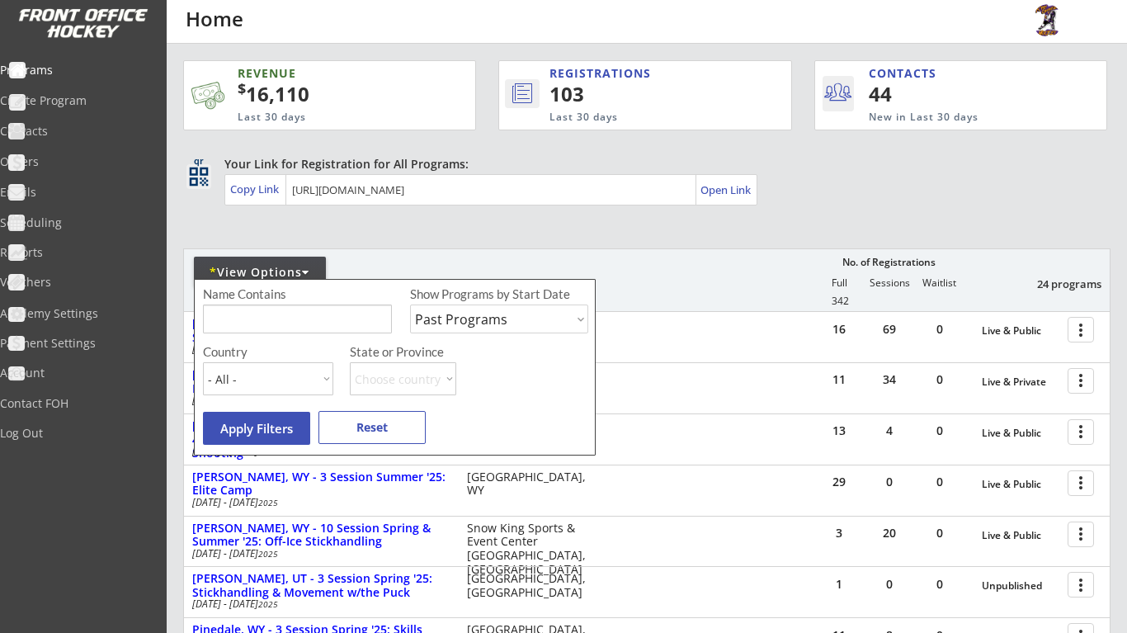
select select ""Upcoming Programs""
click at [268, 423] on button "Apply Filters" at bounding box center [256, 428] width 107 height 33
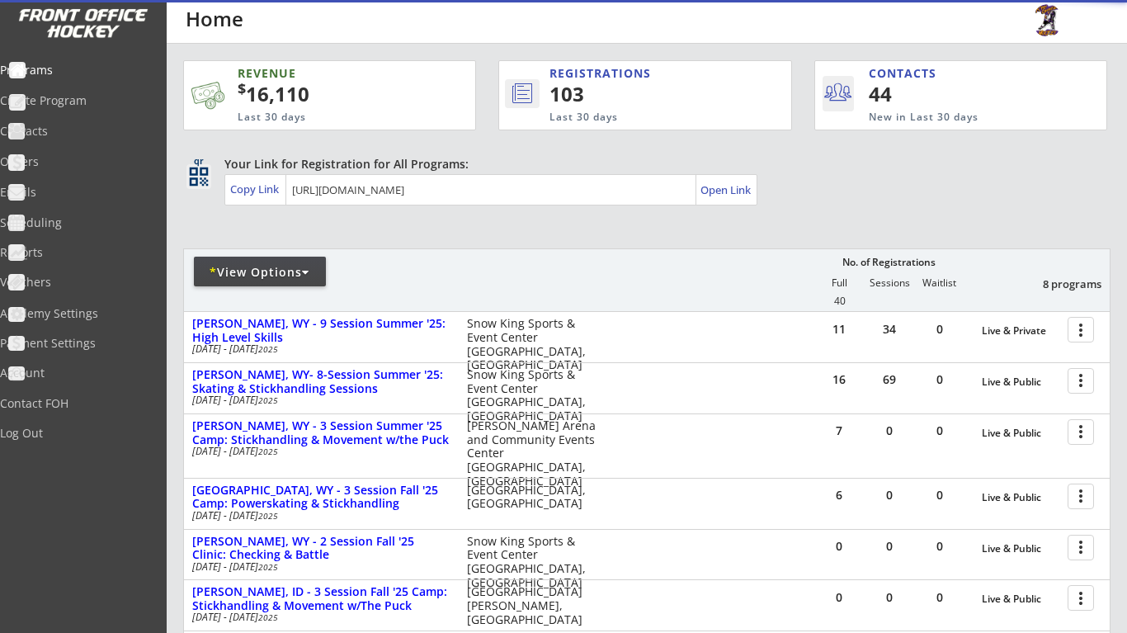
click at [692, 240] on div "REVENUE $ 16,110 Last 30 days REGISTRATIONS 103 Last 30 days CONTACTS 44 New in…" at bounding box center [647, 475] width 928 height 862
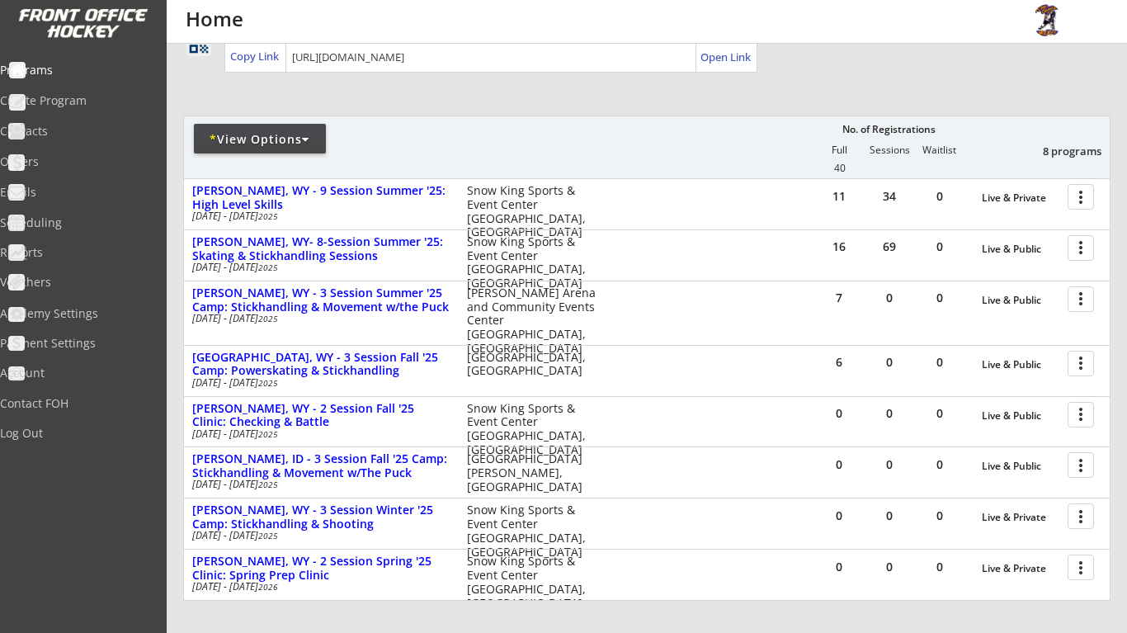
scroll to position [134, 0]
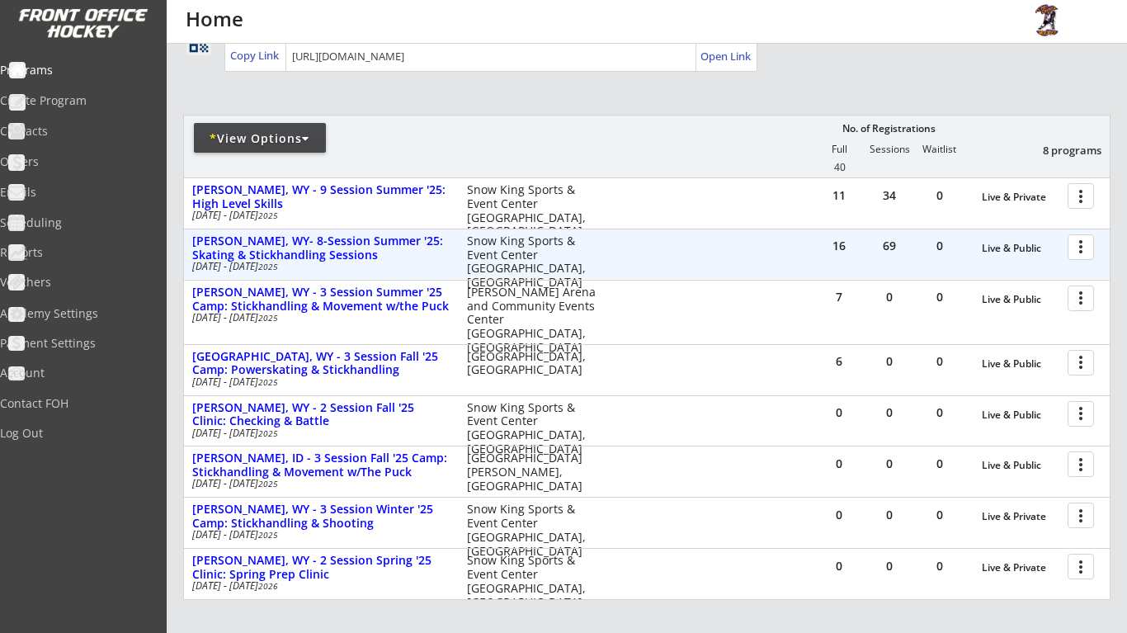
click at [1074, 246] on div at bounding box center [1083, 246] width 29 height 29
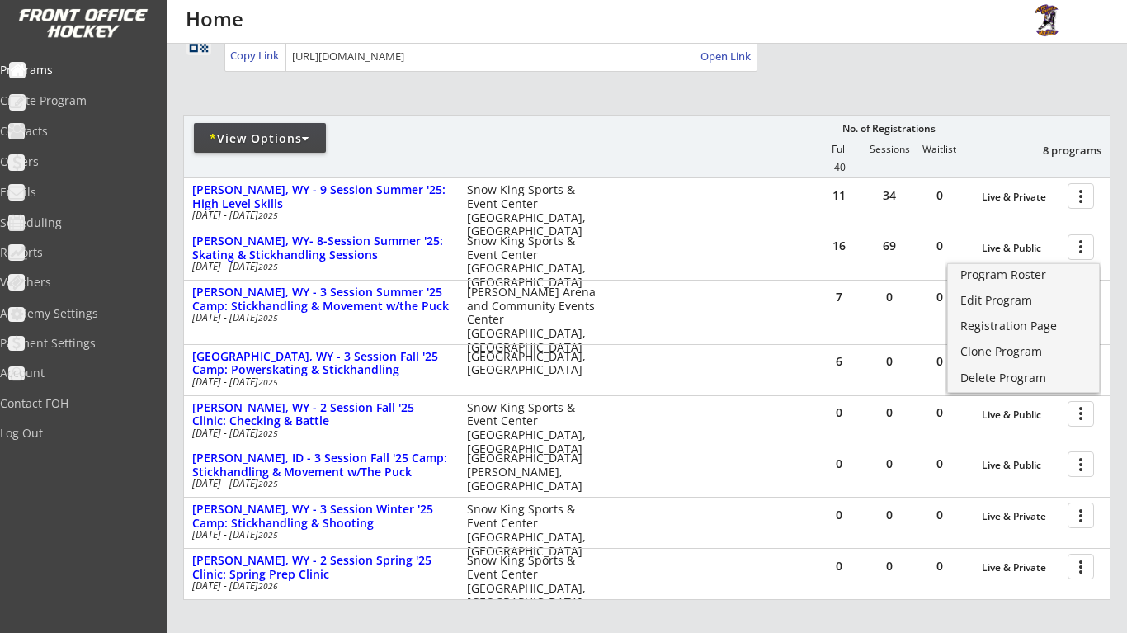
click at [1024, 282] on link "Program Roster" at bounding box center [1023, 276] width 151 height 25
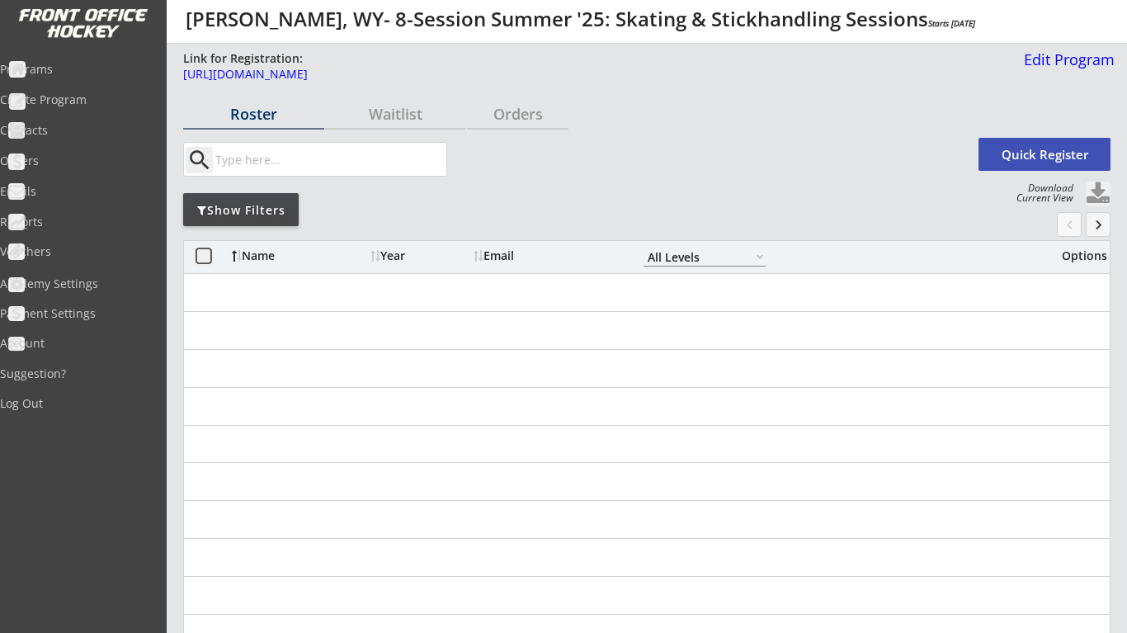
select select ""All Levels""
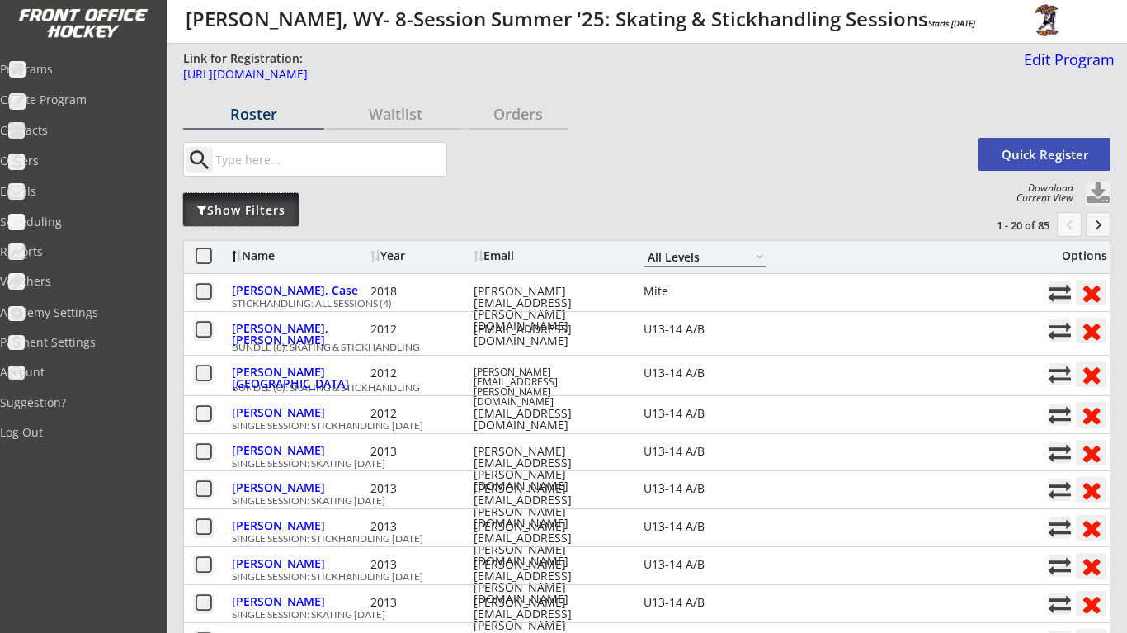
click at [283, 212] on div "Show Filters" at bounding box center [241, 210] width 116 height 17
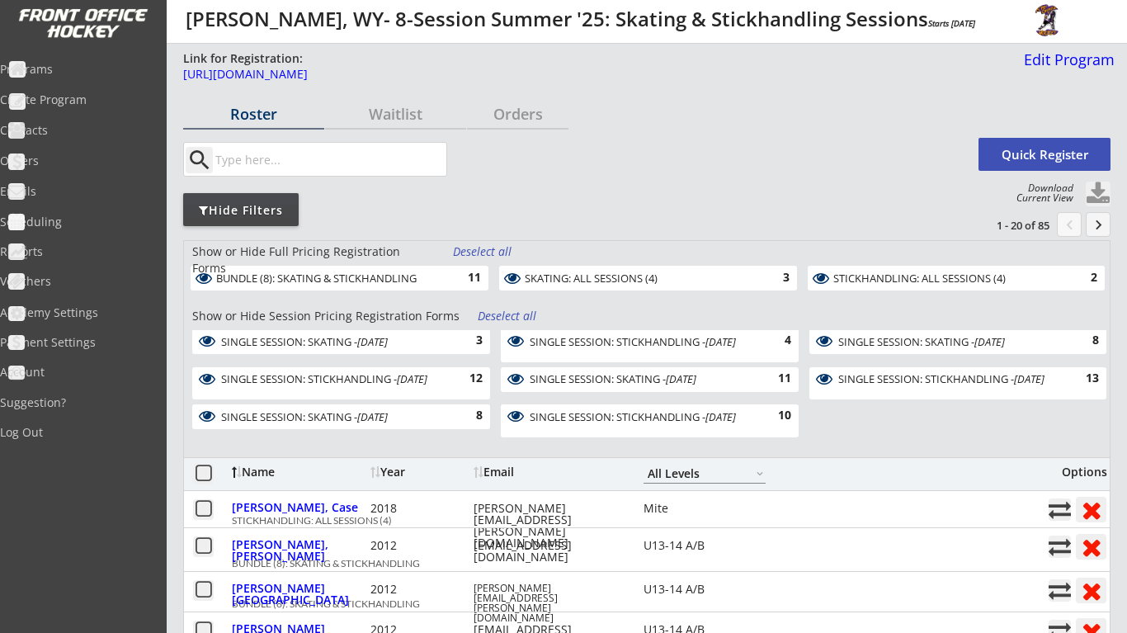
click at [510, 313] on div "Deselect all" at bounding box center [508, 316] width 61 height 17
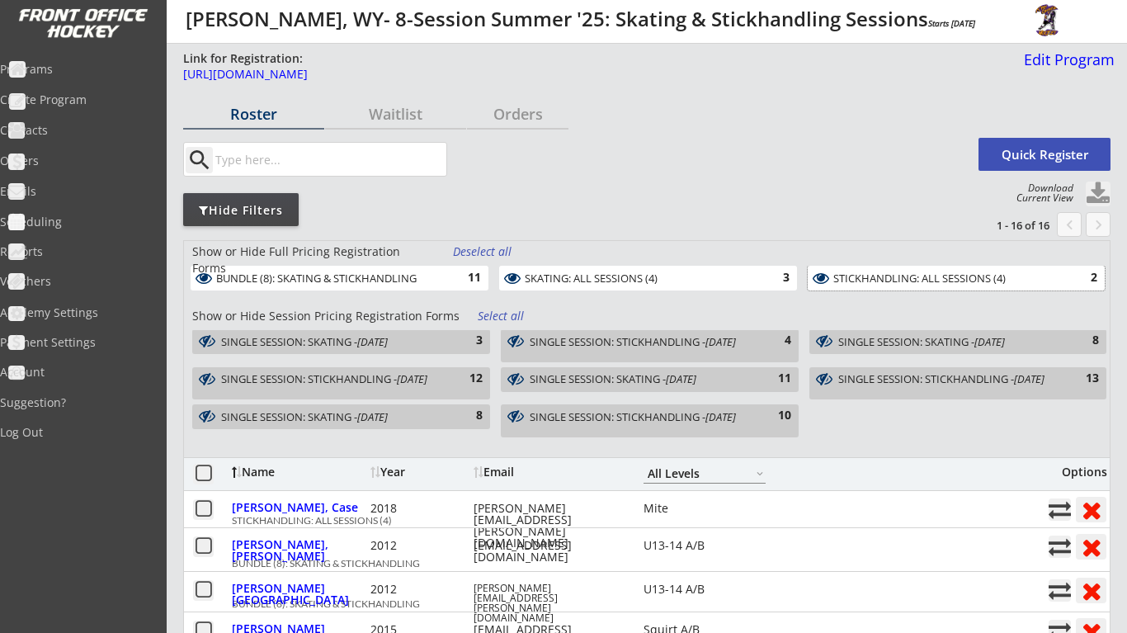
click at [1029, 273] on div "STICKHANDLING: ALL SESSIONS (4)" at bounding box center [946, 278] width 227 height 13
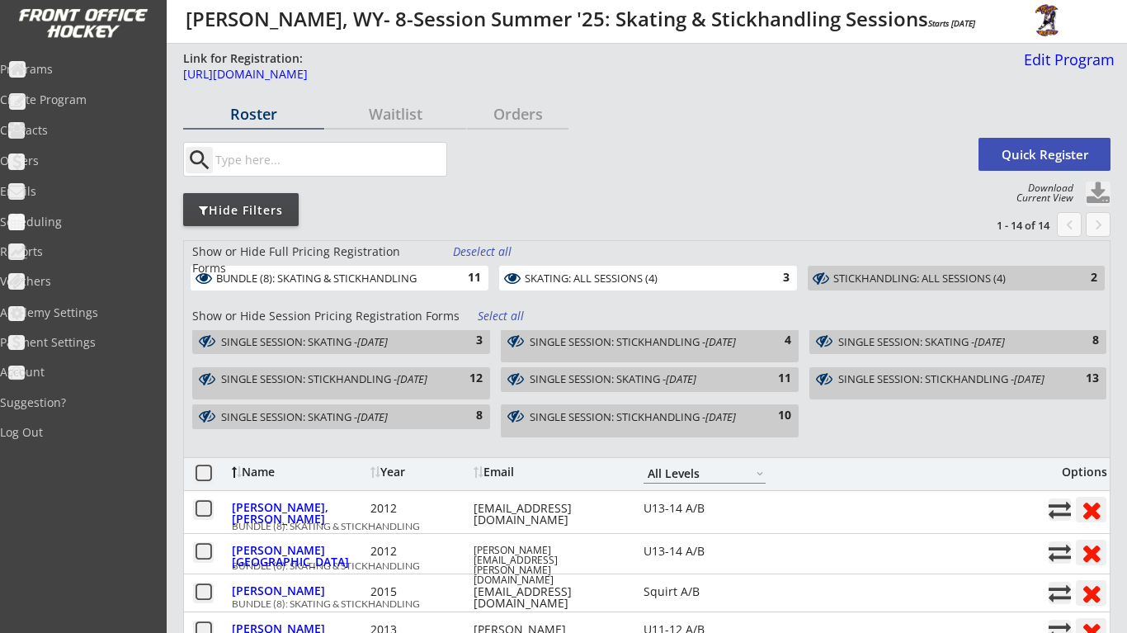
click at [907, 340] on div "SINGLE SESSION: SKATING - [DATE]" at bounding box center [949, 342] width 222 height 12
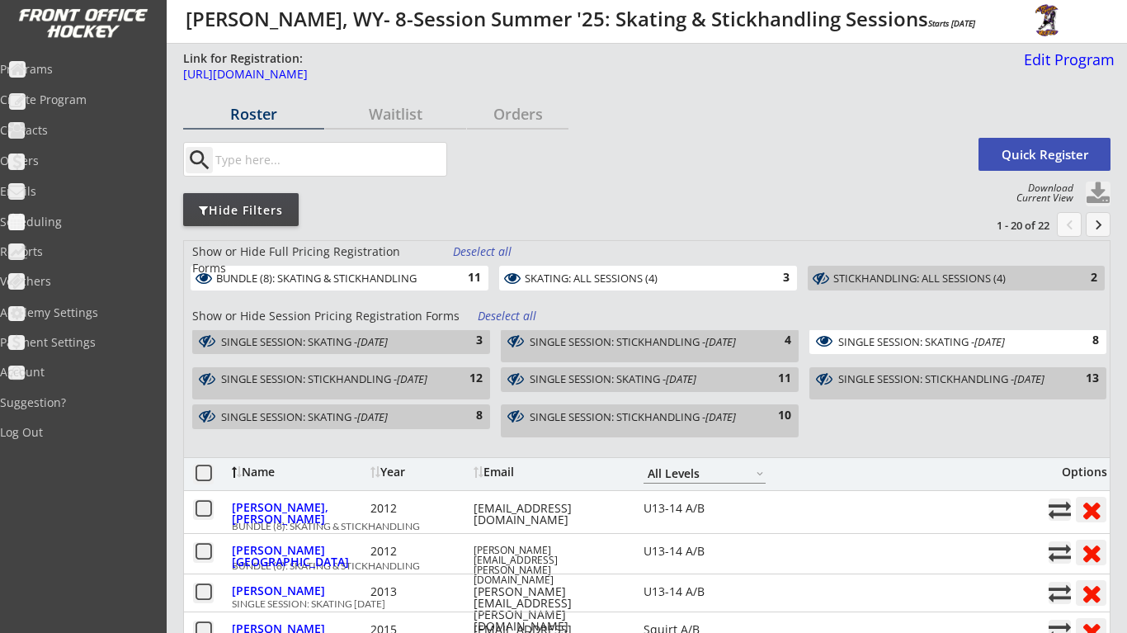
click at [1097, 196] on button at bounding box center [1098, 194] width 25 height 25
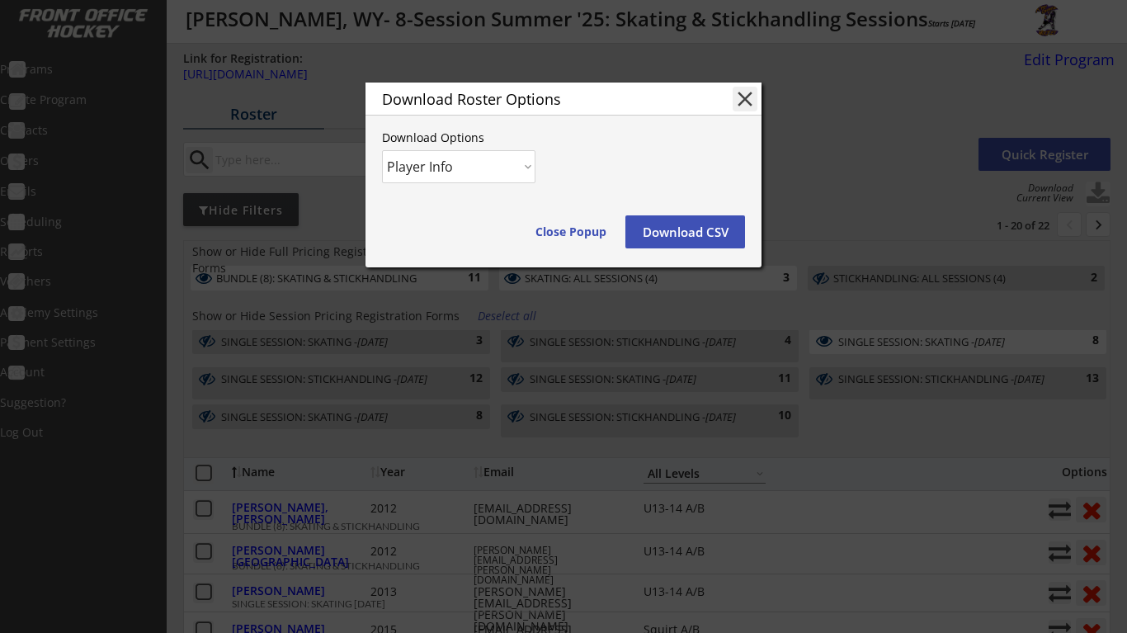
select select ""Player and Order Info""
click at [688, 243] on button "Download CSV" at bounding box center [686, 231] width 120 height 33
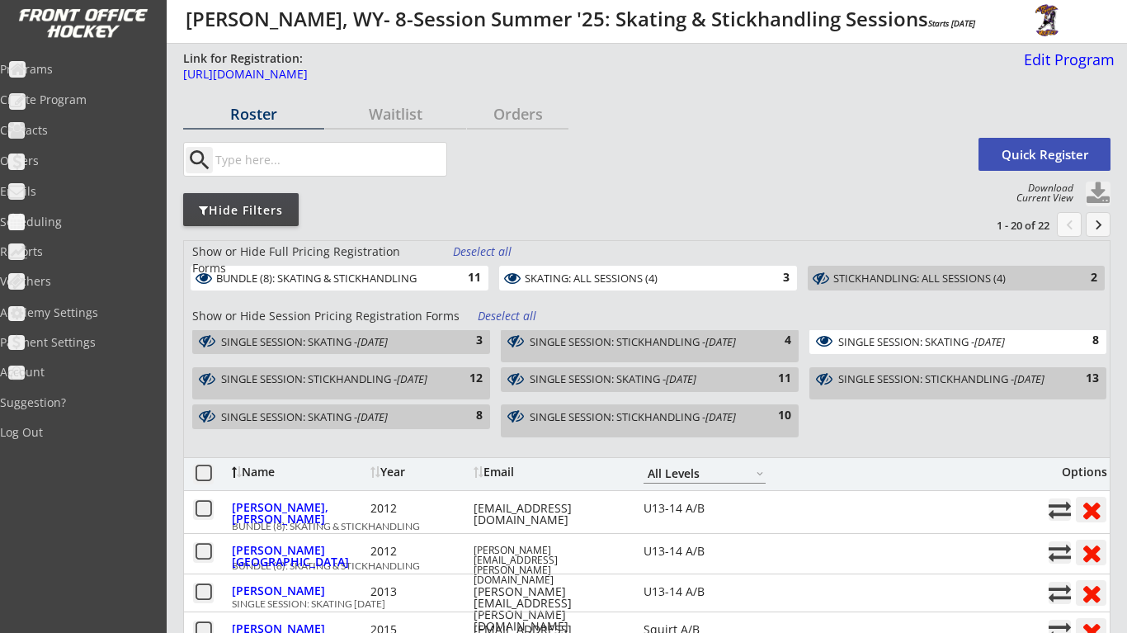
click at [622, 144] on div "search" at bounding box center [578, 159] width 791 height 35
